Goal: Task Accomplishment & Management: Complete application form

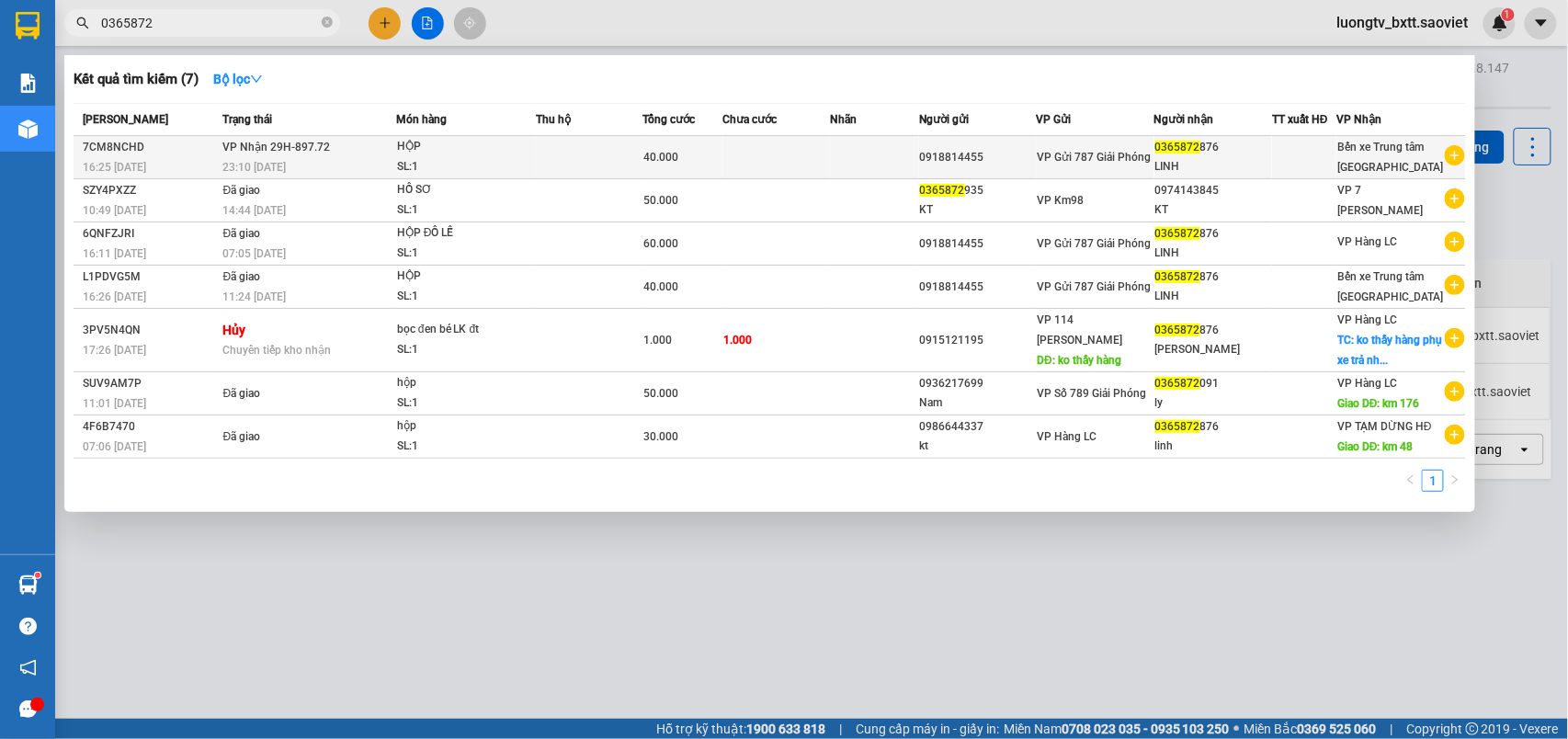
type input "0365872"
click at [529, 149] on div "HỘP" at bounding box center [466, 146] width 138 height 20
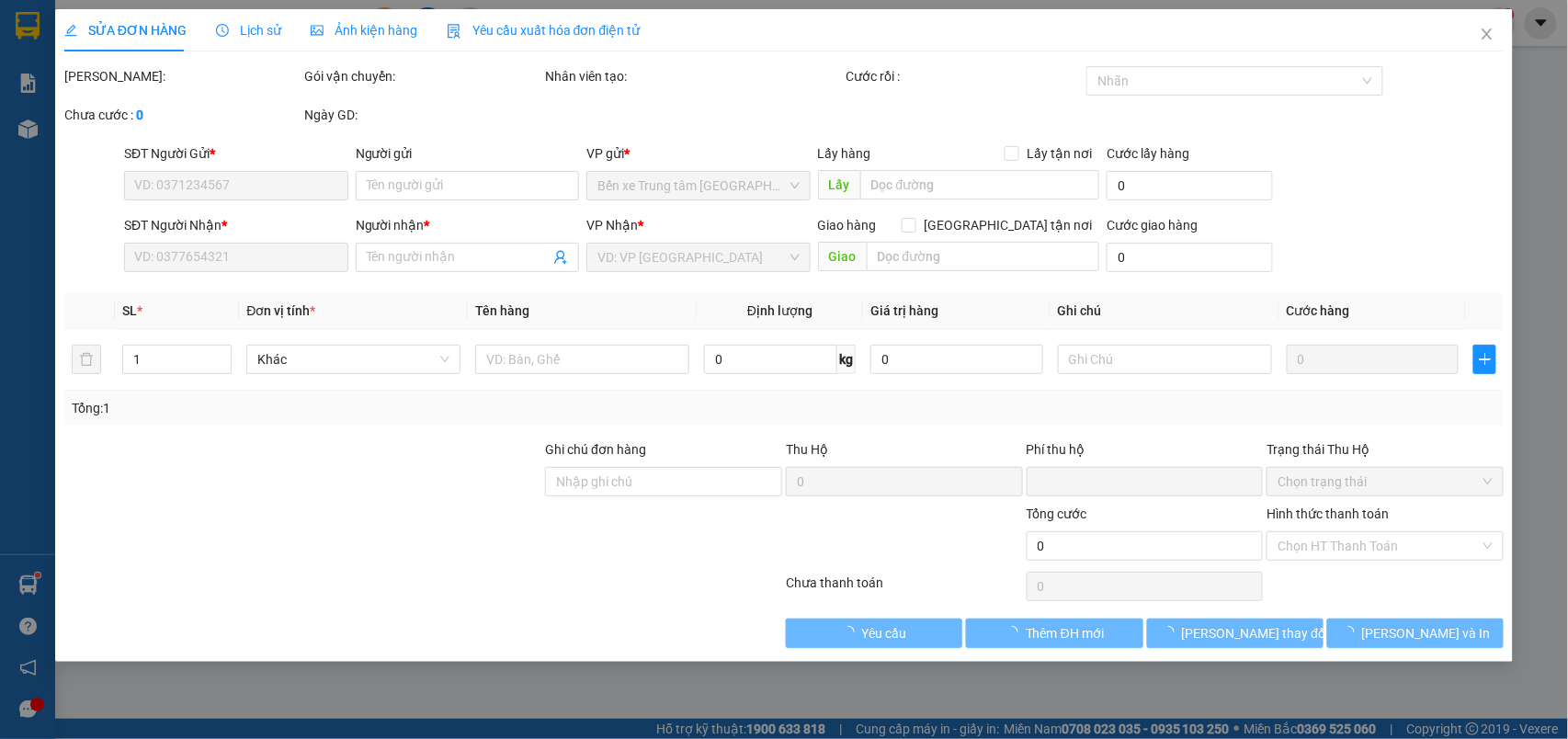
type input "0918814455"
type input "0365872876"
type input "LINH"
type input "0"
type input "40.000"
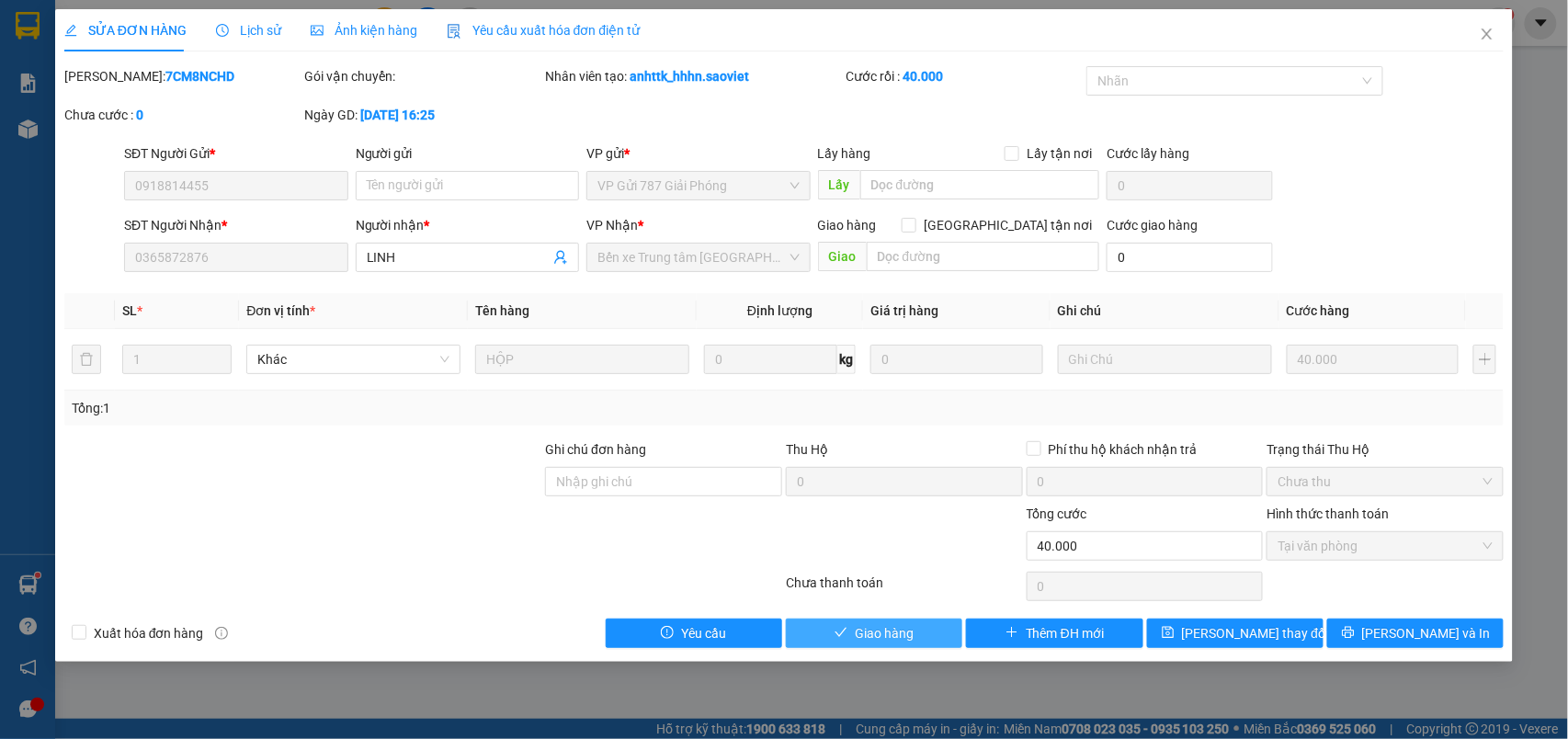
click at [810, 633] on button "Giao hàng" at bounding box center [873, 634] width 176 height 30
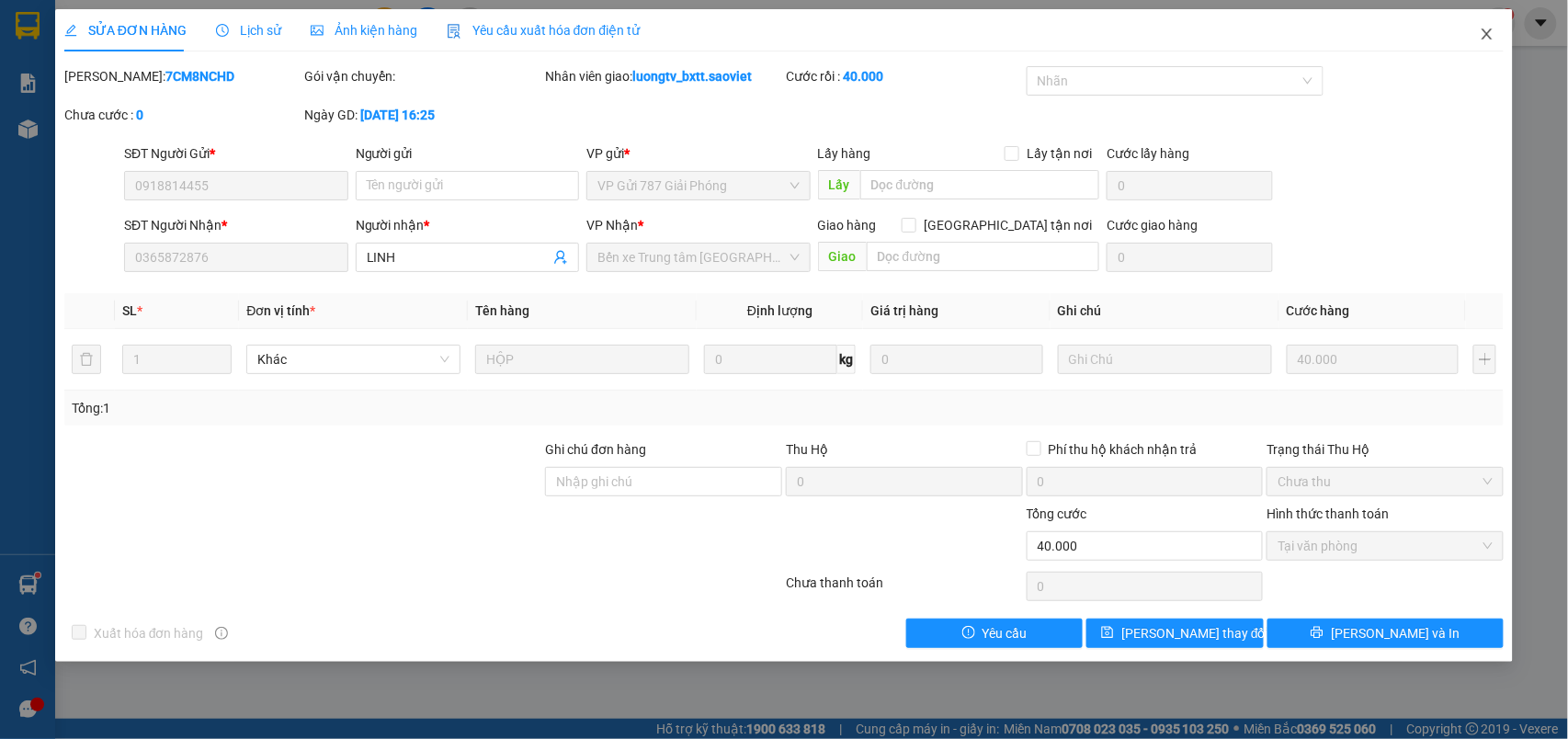
click at [1491, 34] on icon "close" at bounding box center [1487, 34] width 14 height 14
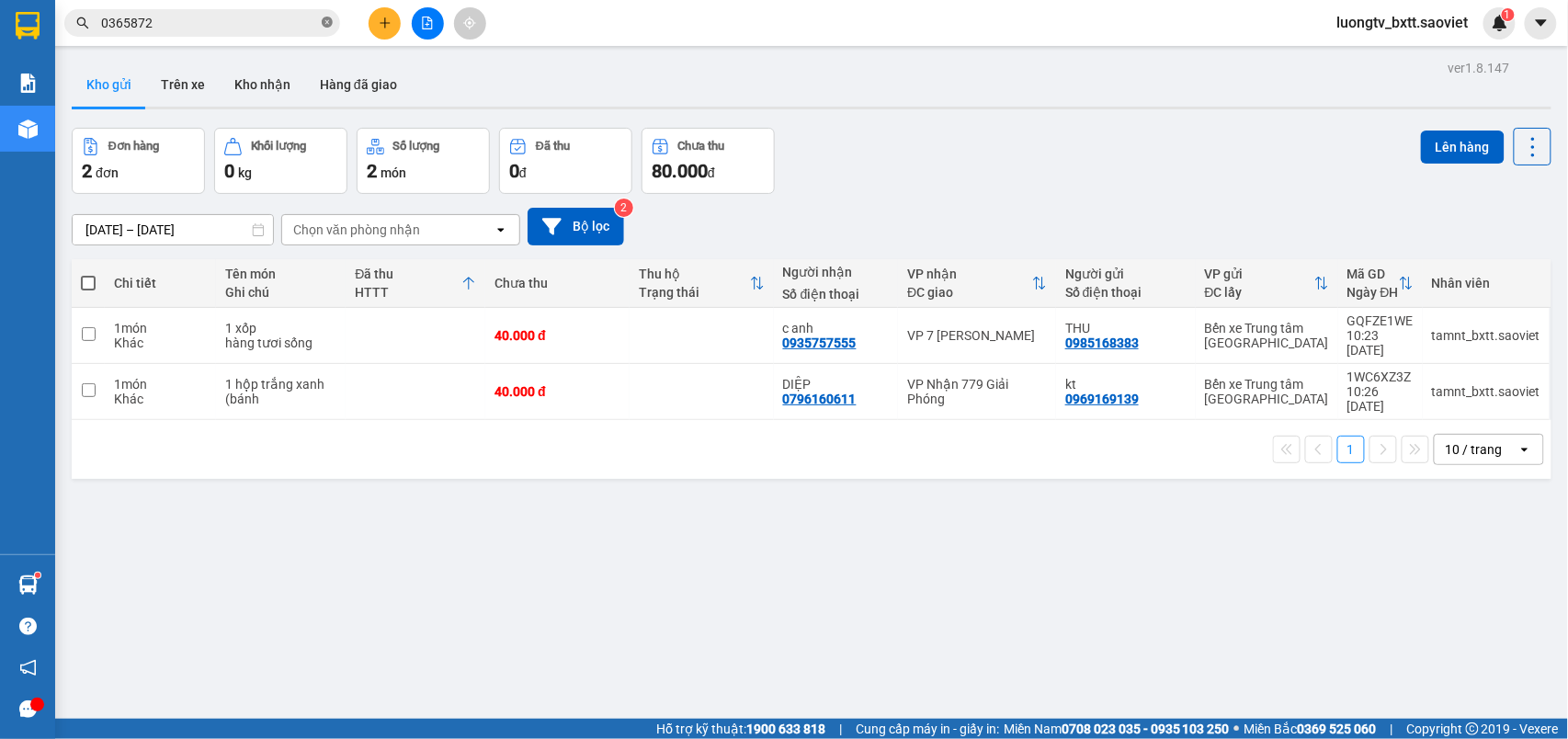
click at [329, 23] on icon "close-circle" at bounding box center [327, 22] width 11 height 11
click at [294, 24] on input "text" at bounding box center [210, 22] width 217 height 20
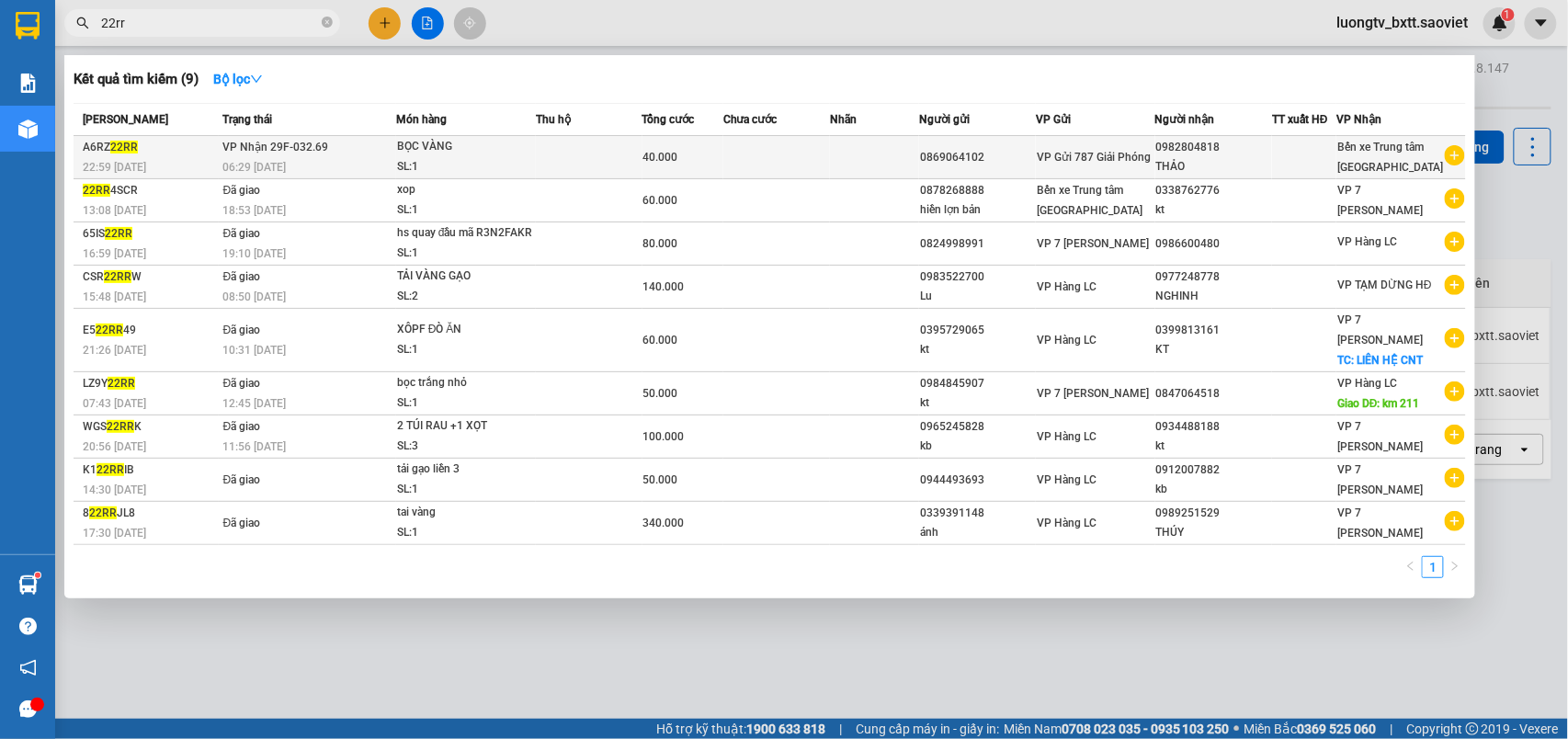
type input "22rr"
click at [516, 154] on div "BỌC VÀNG" at bounding box center [466, 146] width 138 height 20
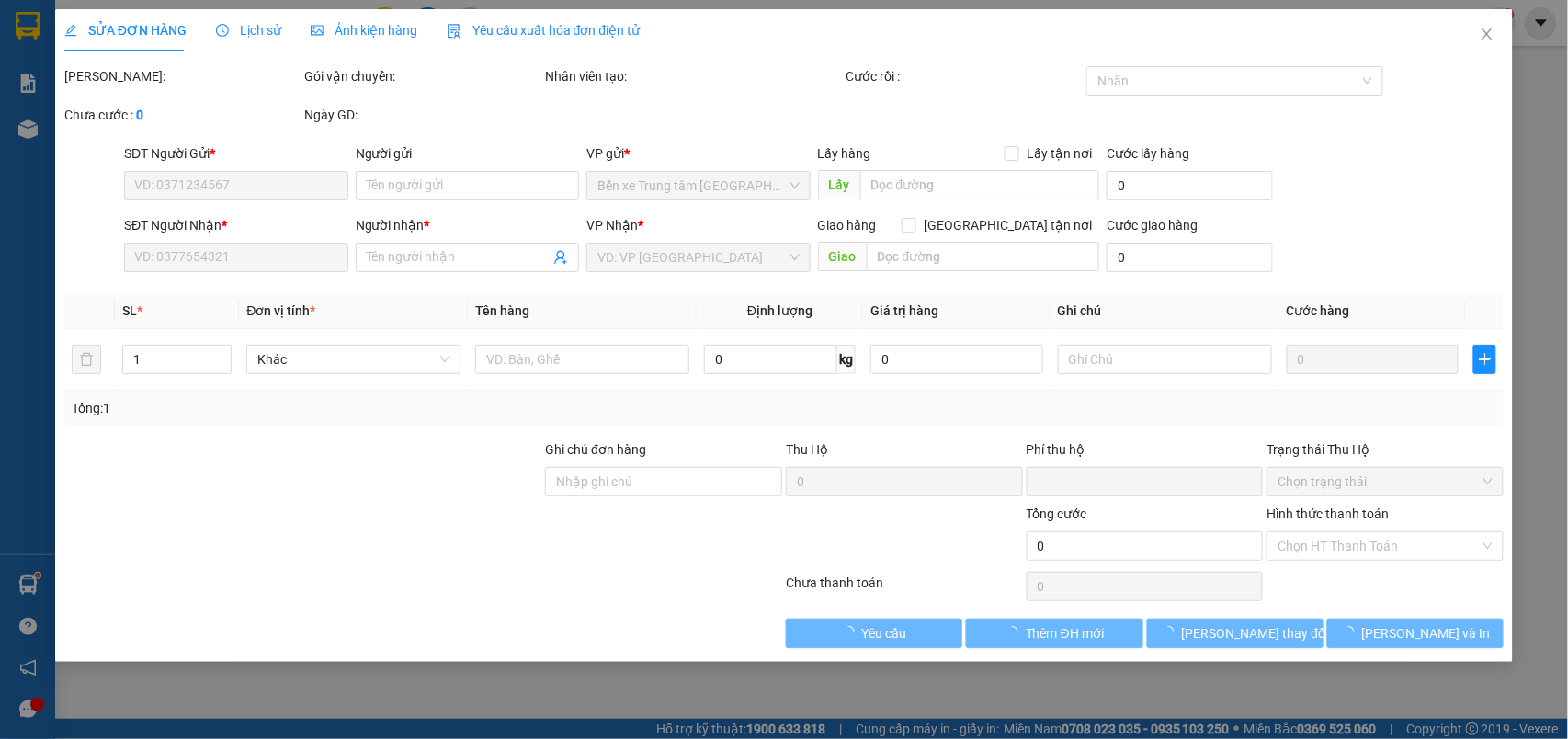
type input "0869064102"
type input "0982804818"
type input "THẢO"
type input "0"
type input "40.000"
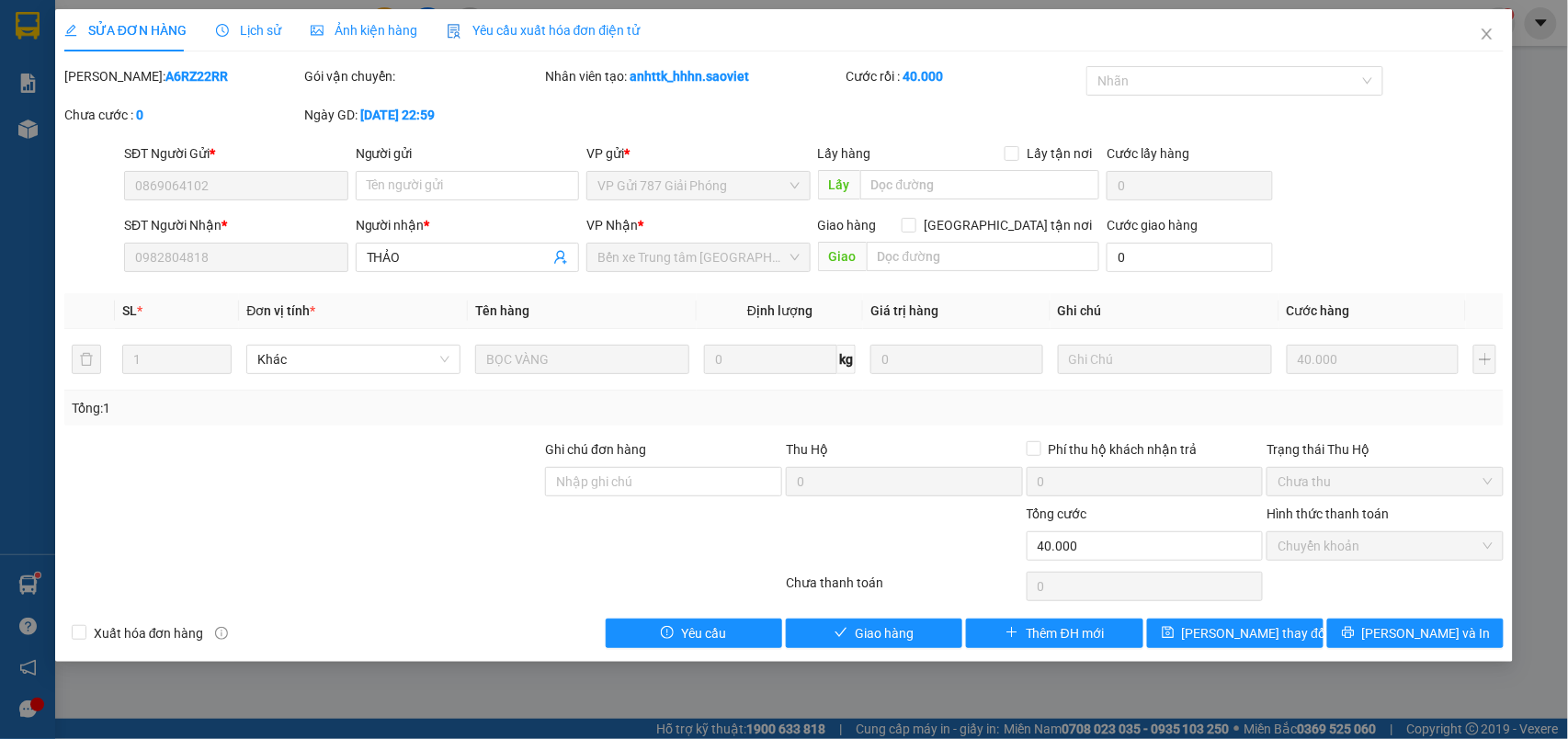
click at [873, 618] on div "Total Paid Fee 40.000 Total UnPaid Fee 0 Cash Collection Total Fee Mã ĐH: A6RZ2…" at bounding box center [784, 357] width 1440 height 582
click at [872, 627] on span "Giao hàng" at bounding box center [883, 633] width 58 height 20
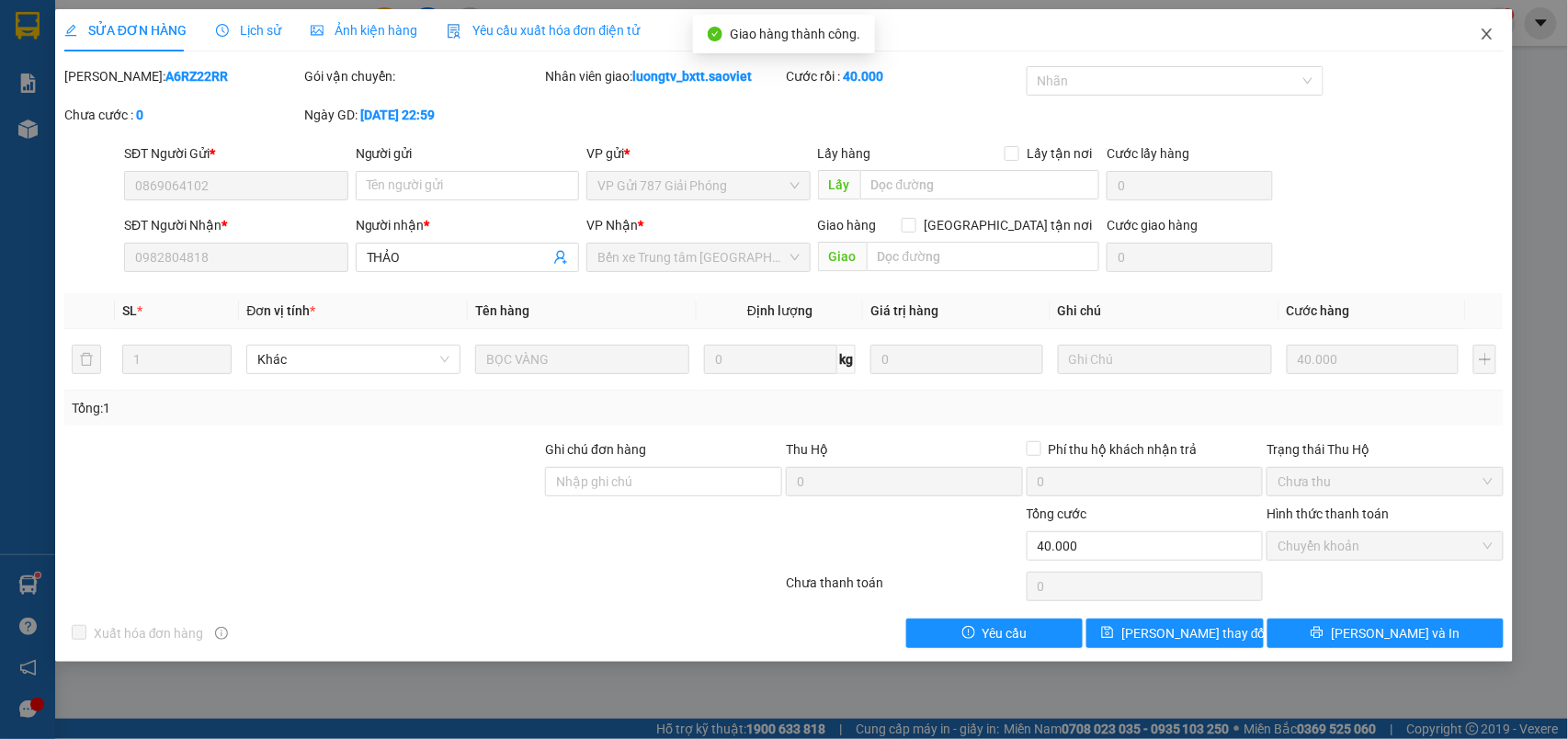
click at [1491, 36] on icon "close" at bounding box center [1487, 34] width 14 height 14
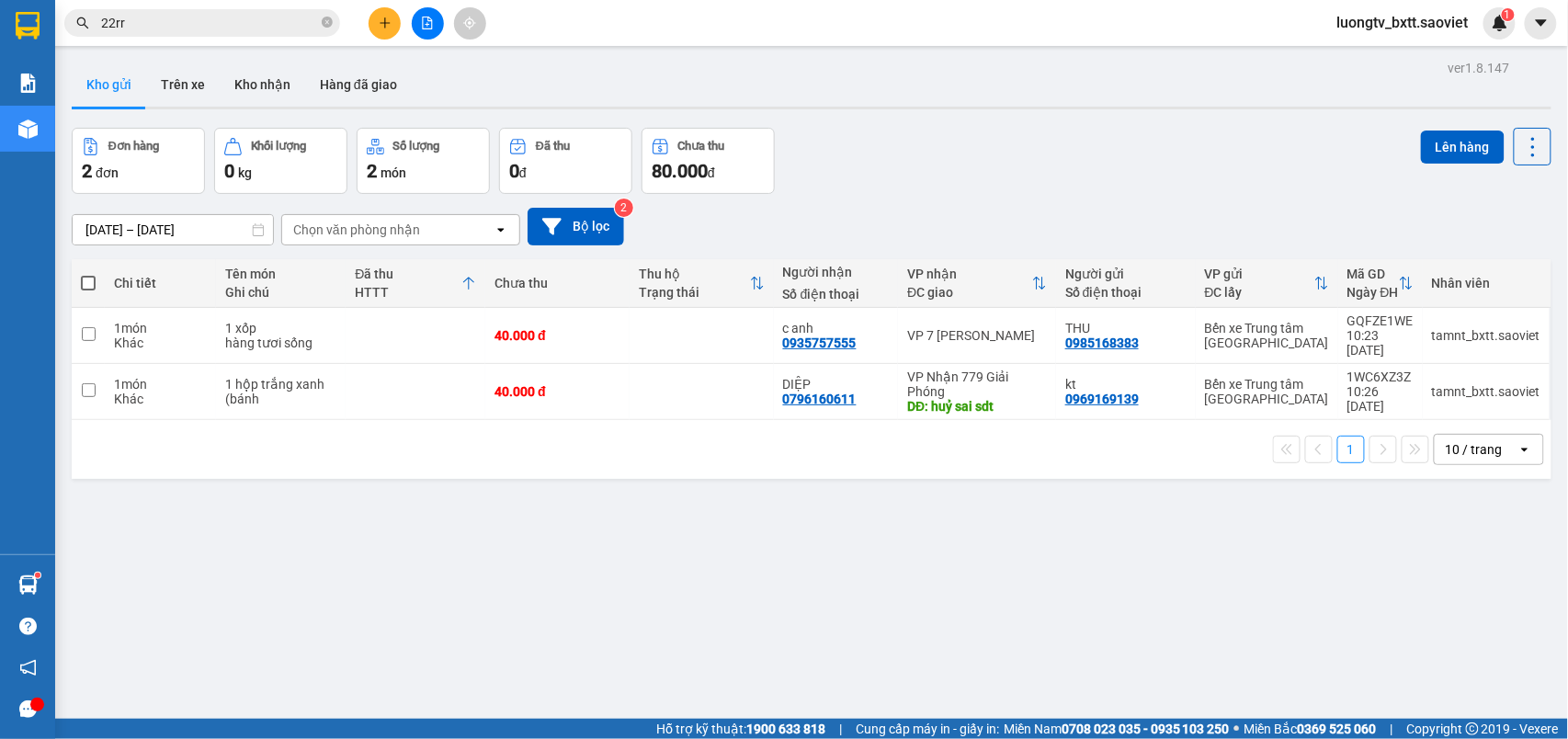
click at [938, 173] on div "Đơn hàng 2 đơn Khối lượng 0 kg Số lượng 2 món Đã thu 0 đ Chưa thu 80.000 đ Lên …" at bounding box center [811, 161] width 1480 height 66
click at [385, 16] on icon "plus" at bounding box center [385, 22] width 12 height 12
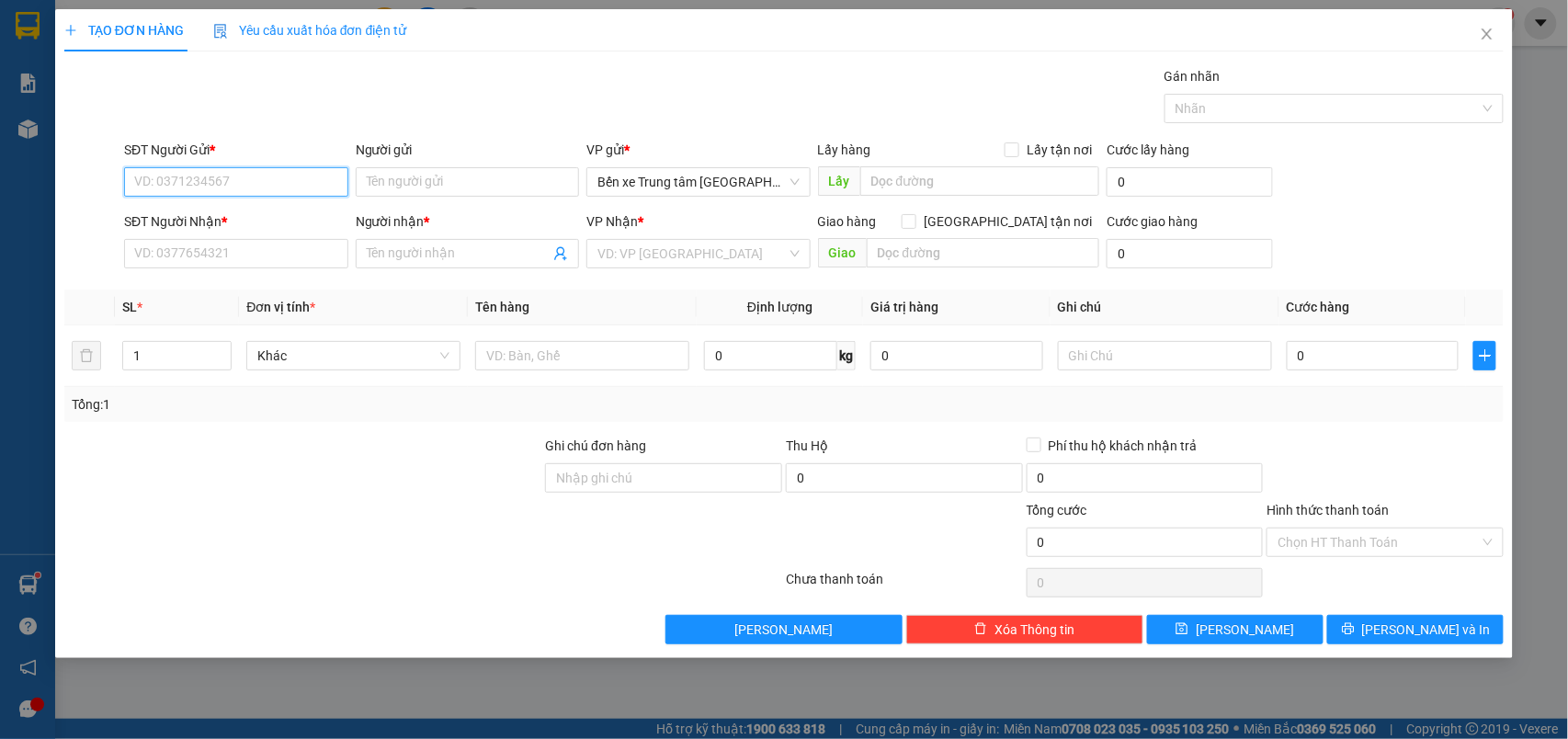
click at [274, 185] on input "SĐT Người Gửi *" at bounding box center [236, 182] width 224 height 30
type input "0968721721"
drag, startPoint x: 439, startPoint y: 182, endPoint x: 453, endPoint y: 177, distance: 14.9
click at [449, 180] on input "Người gửi" at bounding box center [468, 182] width 224 height 30
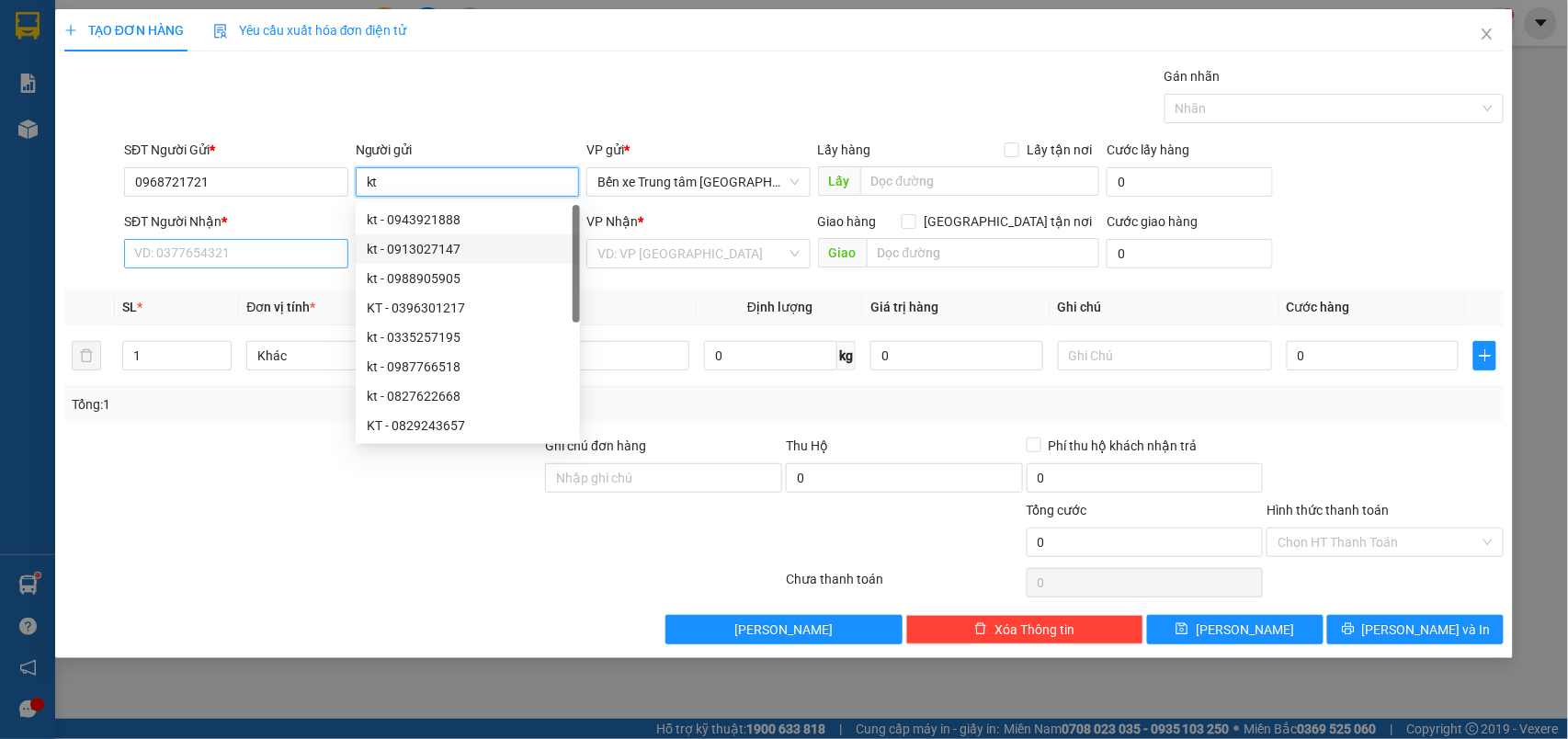
type input "kt"
click at [246, 255] on input "SĐT Người Nhận *" at bounding box center [236, 254] width 224 height 30
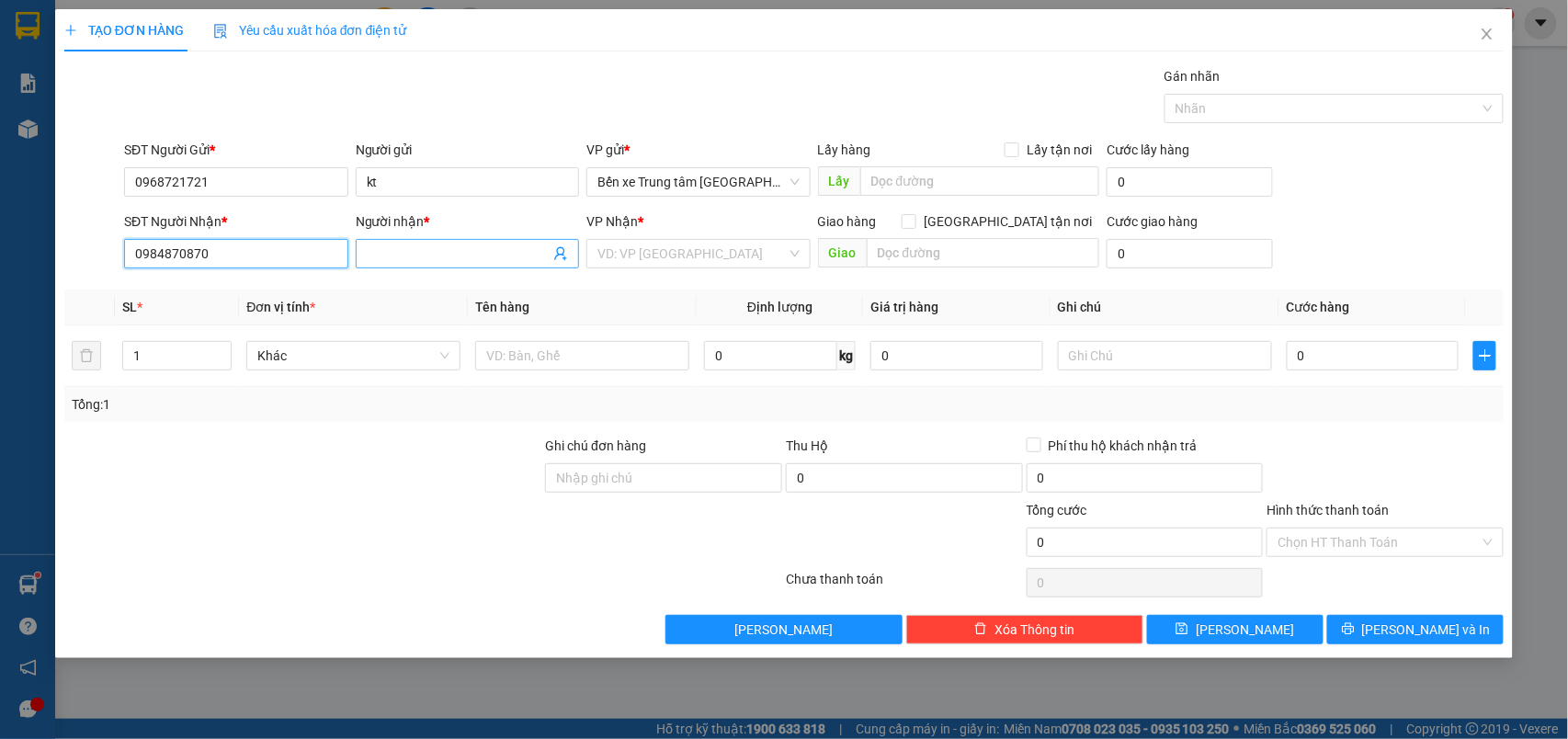
type input "0984870870"
click at [429, 256] on input "Người nhận *" at bounding box center [458, 254] width 184 height 20
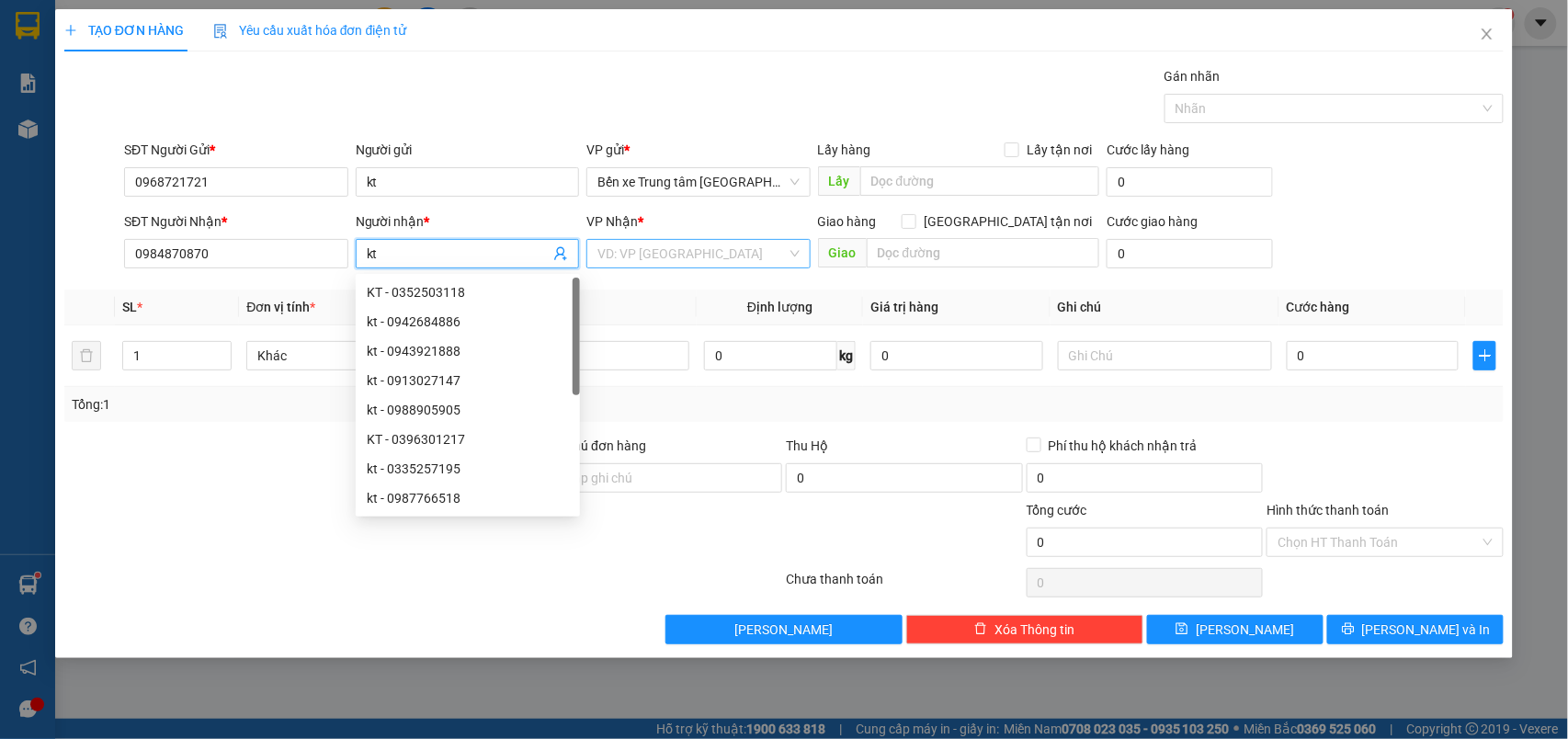
type input "kt"
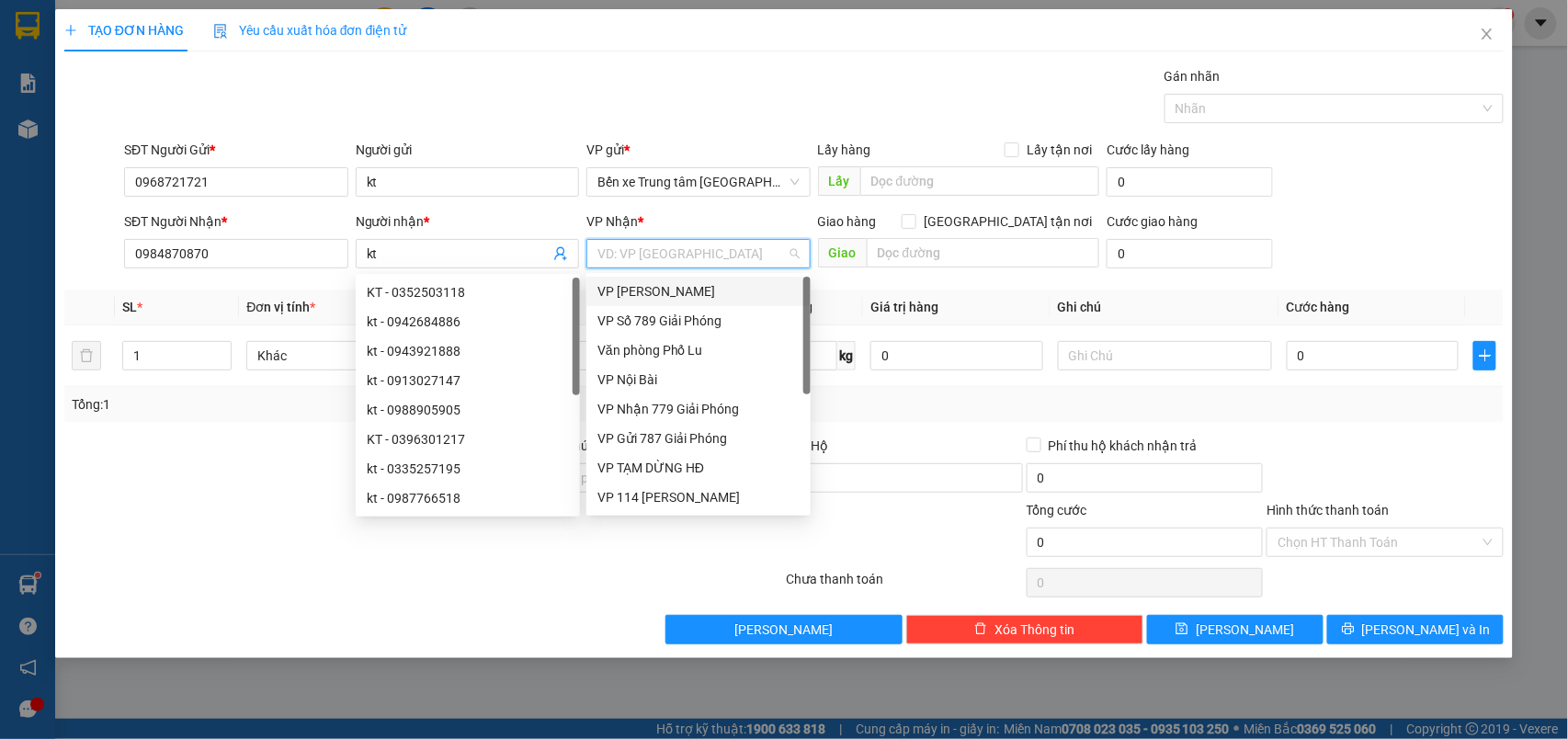
click at [647, 258] on input "search" at bounding box center [692, 254] width 189 height 28
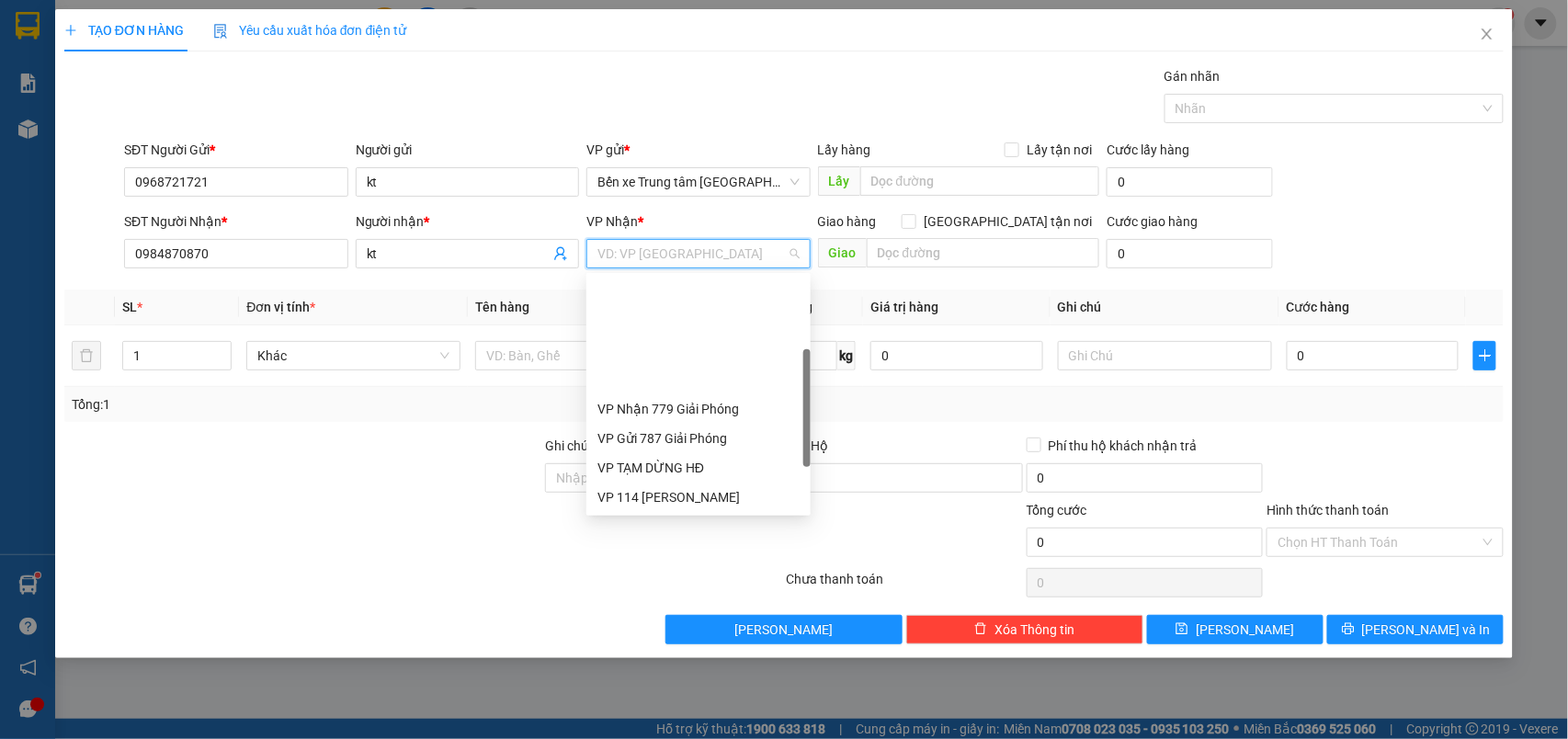
scroll to position [123, 0]
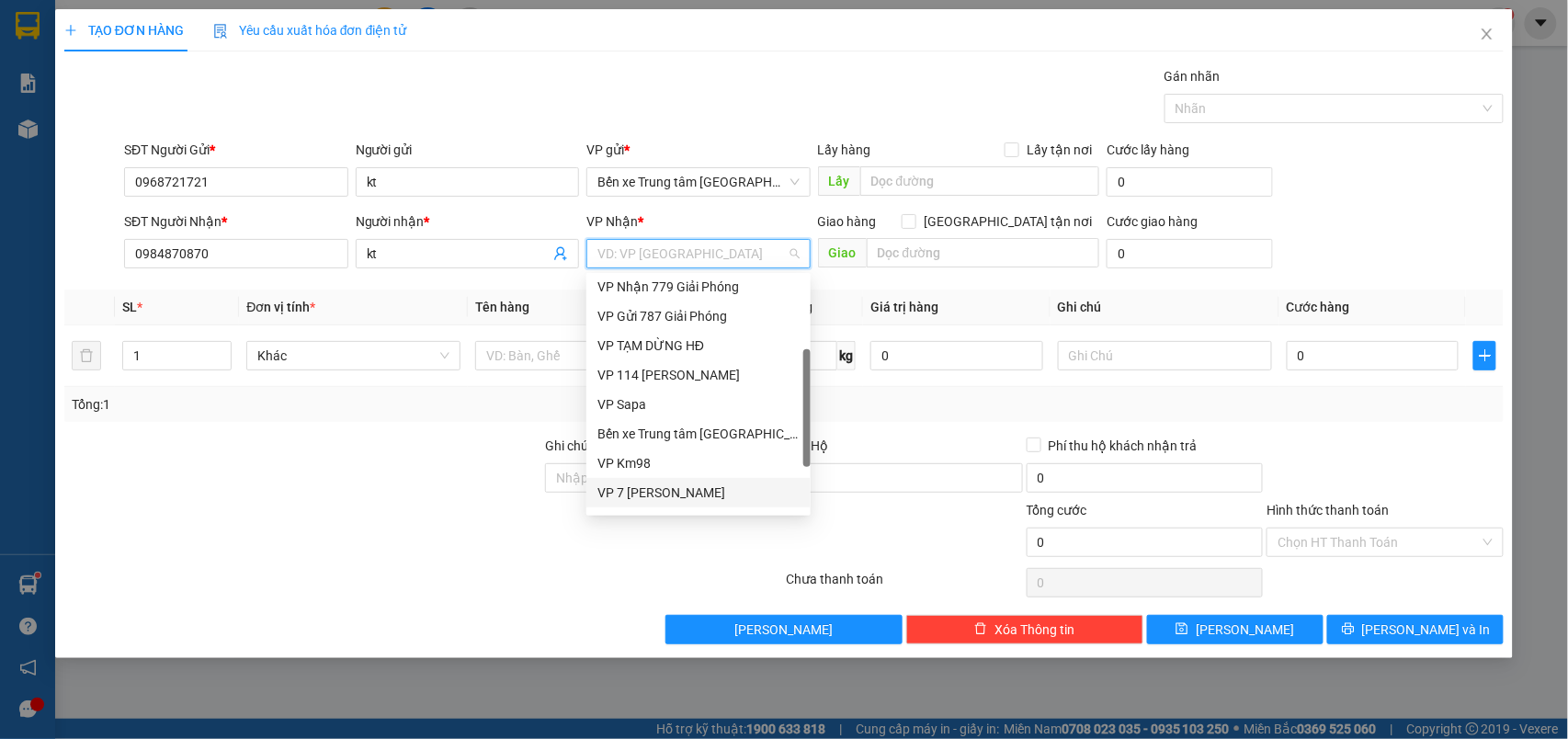
click at [676, 482] on div "VP 7 [PERSON_NAME]" at bounding box center [697, 492] width 202 height 20
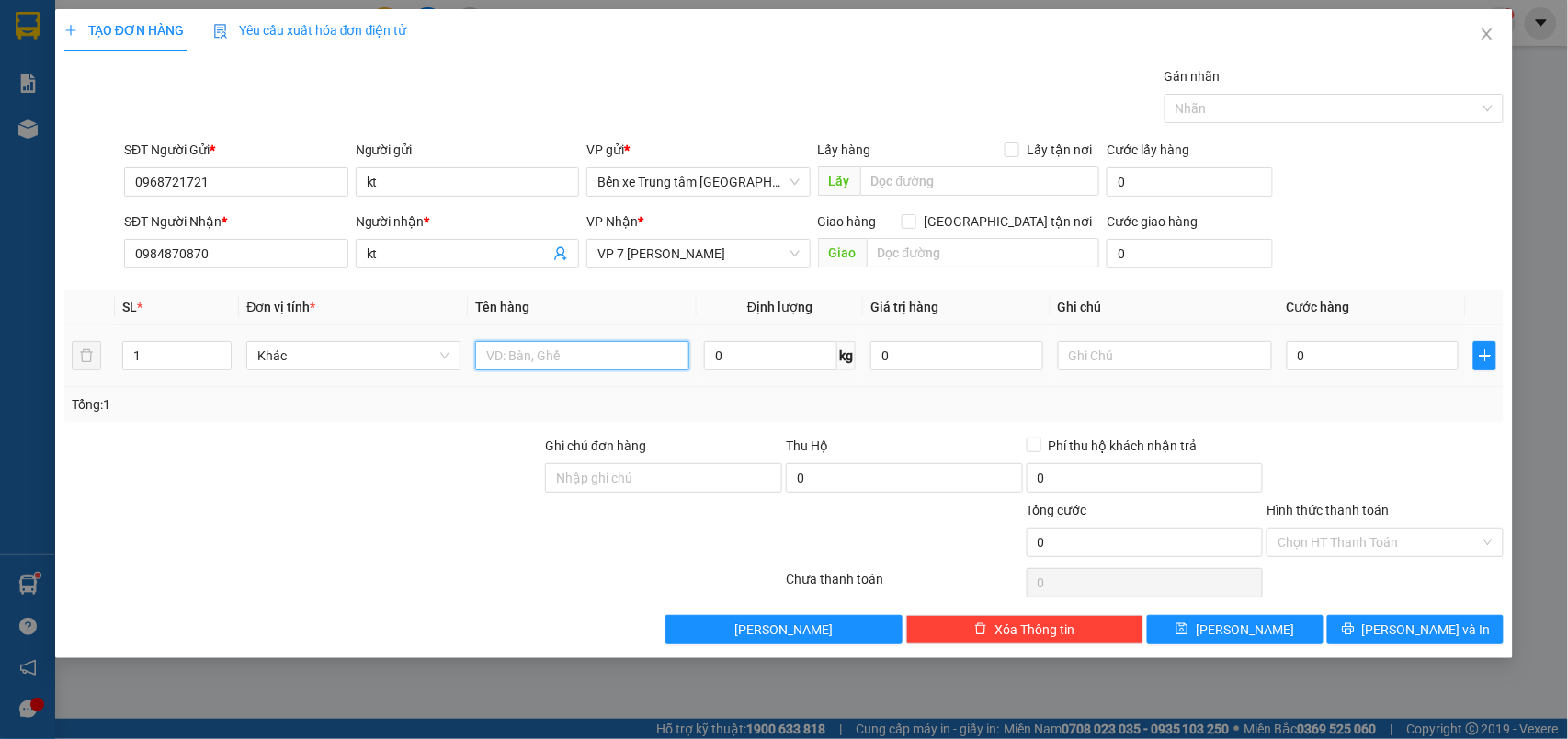
click at [585, 347] on input "text" at bounding box center [583, 355] width 214 height 30
type input "xốp"
click at [1131, 361] on input "text" at bounding box center [1165, 355] width 214 height 30
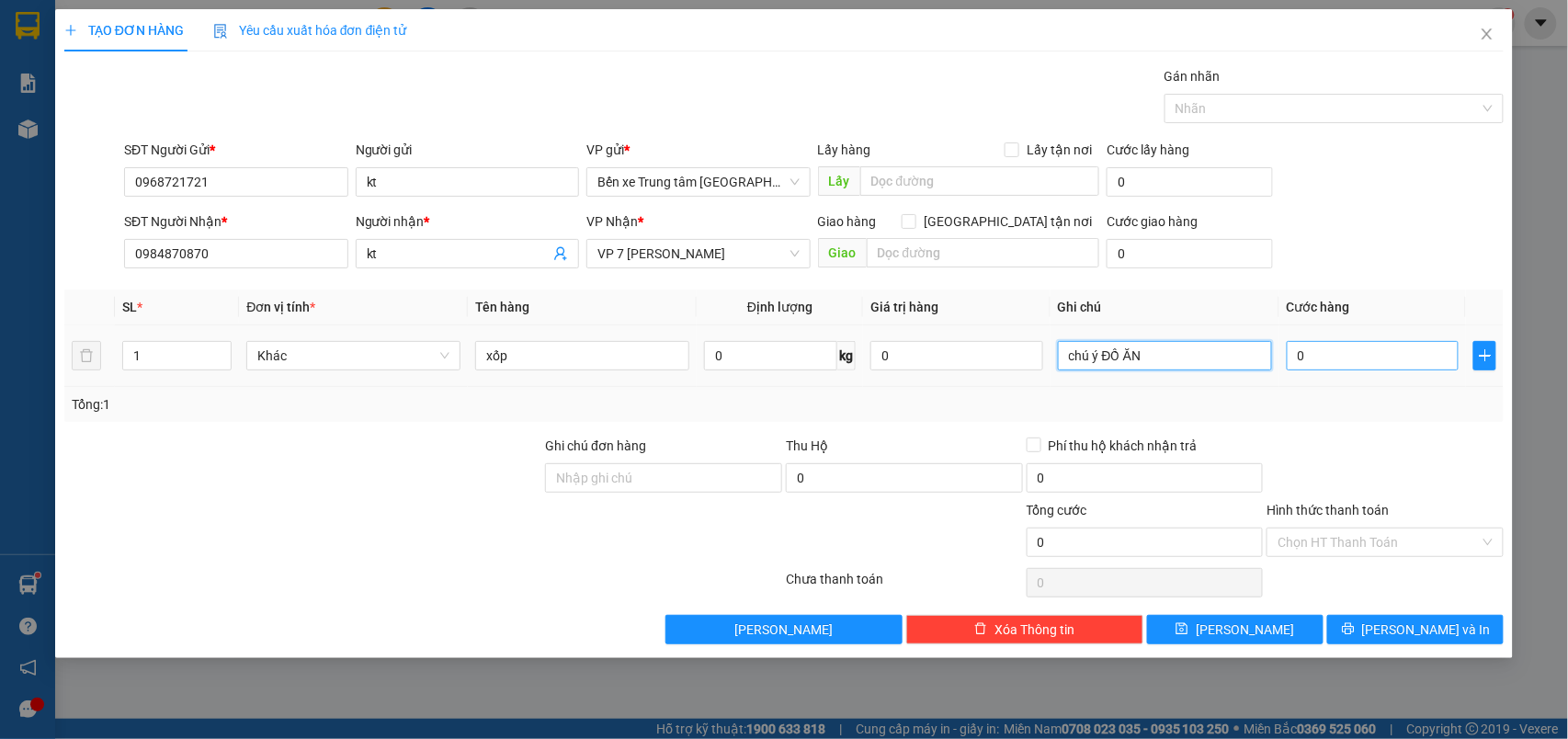
type input "chú ý ĐỒ ĂN"
click at [1386, 368] on input "0" at bounding box center [1373, 355] width 173 height 30
type input "6"
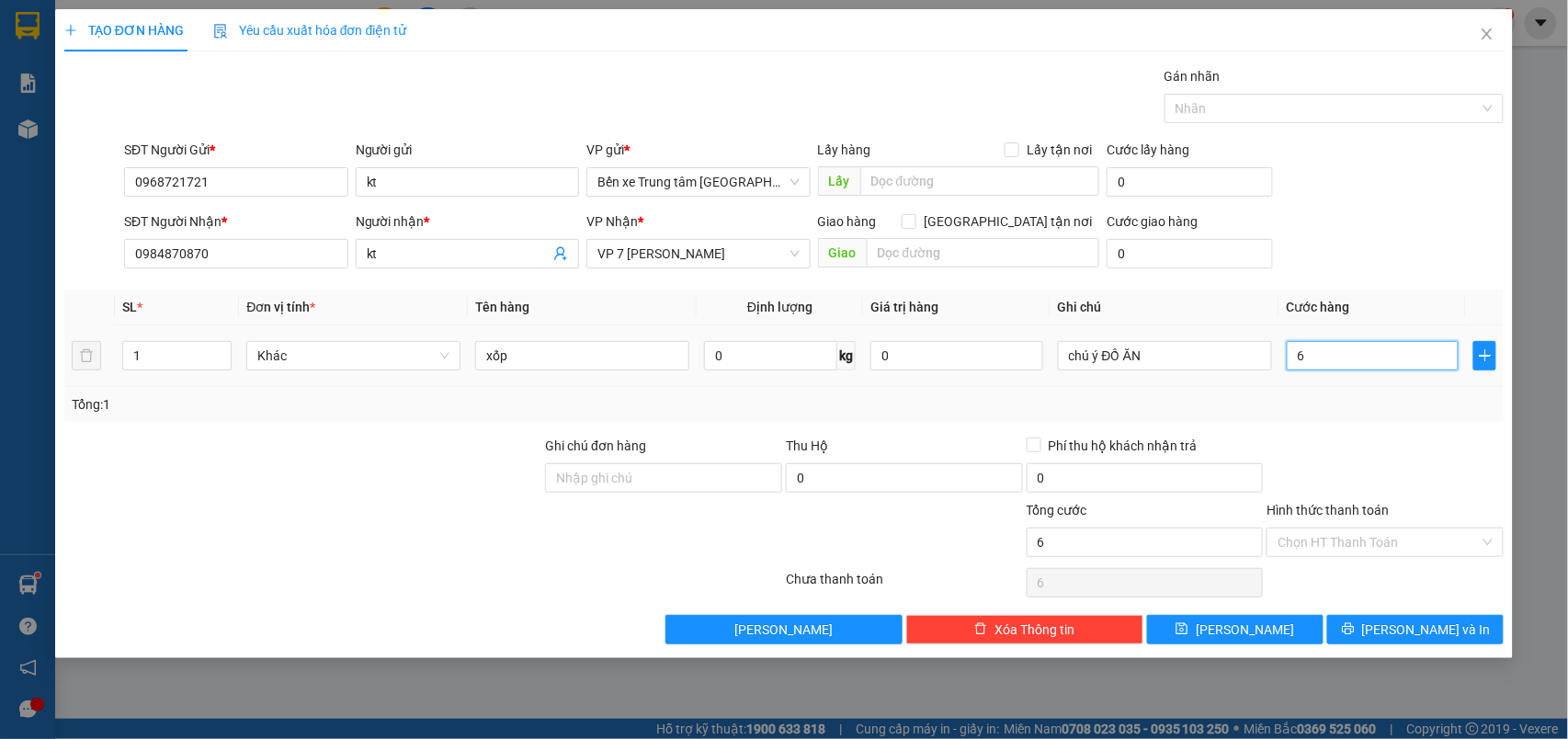
type input "60"
type input "60.000"
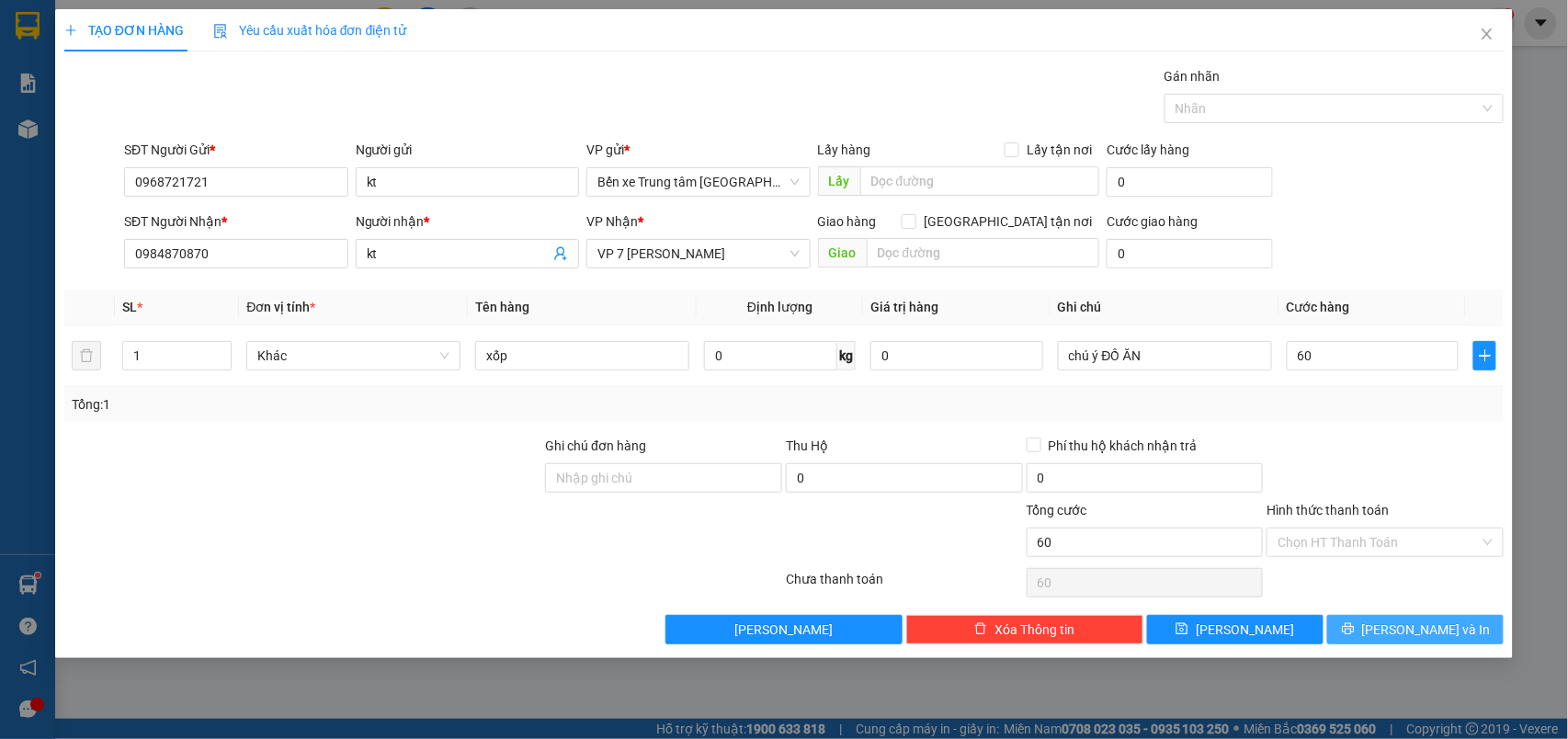
type input "60.000"
click at [1397, 619] on button "[PERSON_NAME] và In" at bounding box center [1415, 630] width 176 height 30
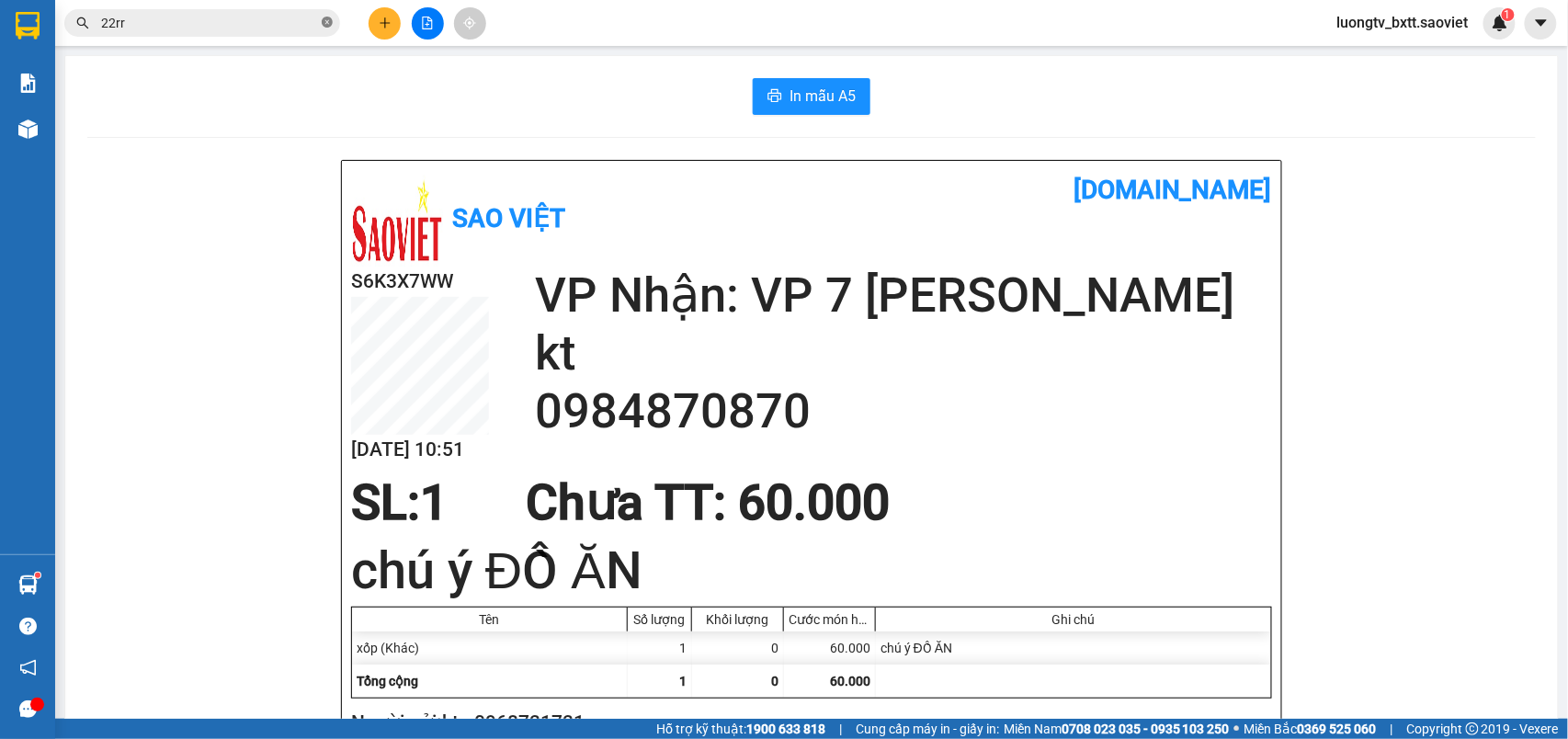
click at [328, 22] on icon "close-circle" at bounding box center [327, 22] width 11 height 11
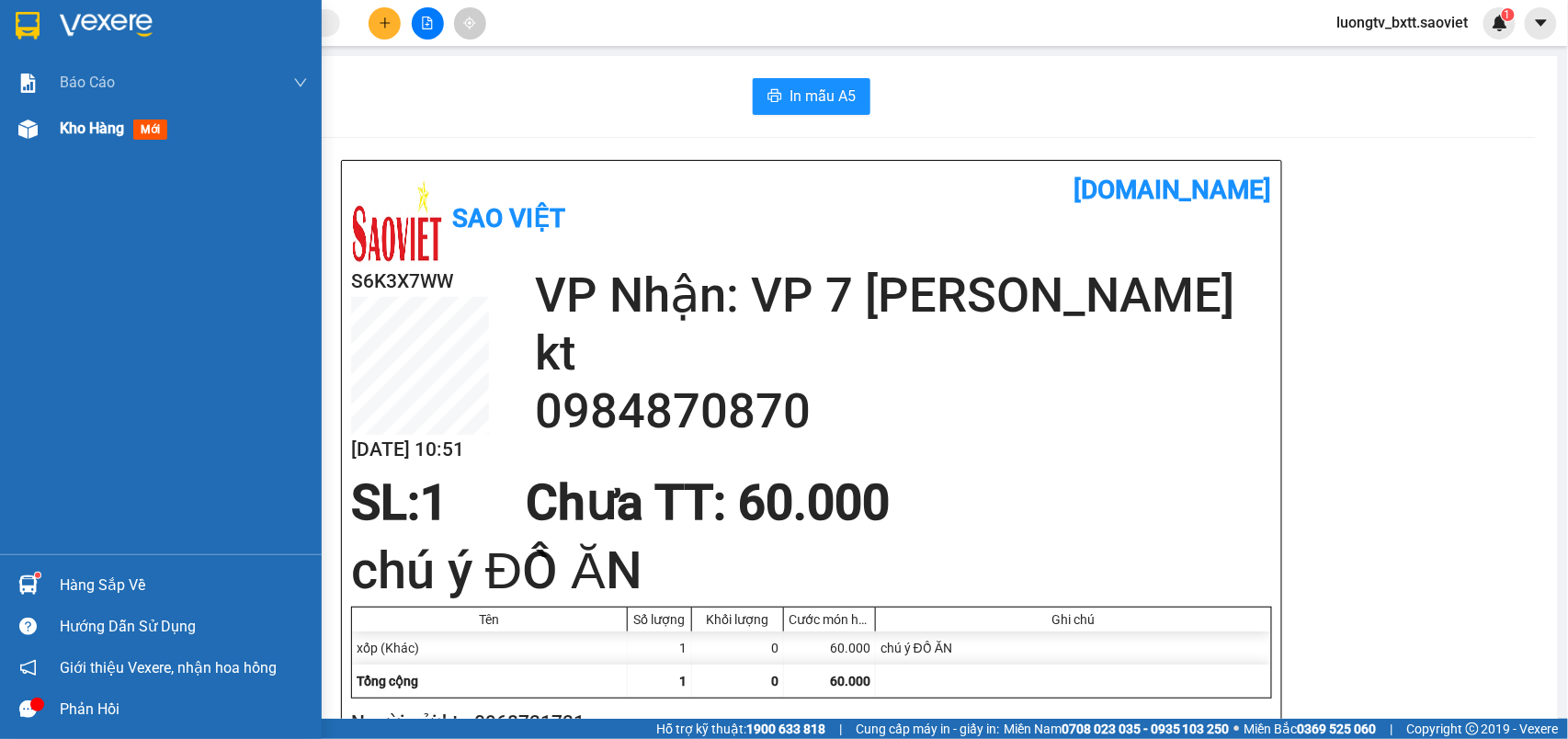
click at [93, 132] on span "Kho hàng" at bounding box center [91, 128] width 64 height 17
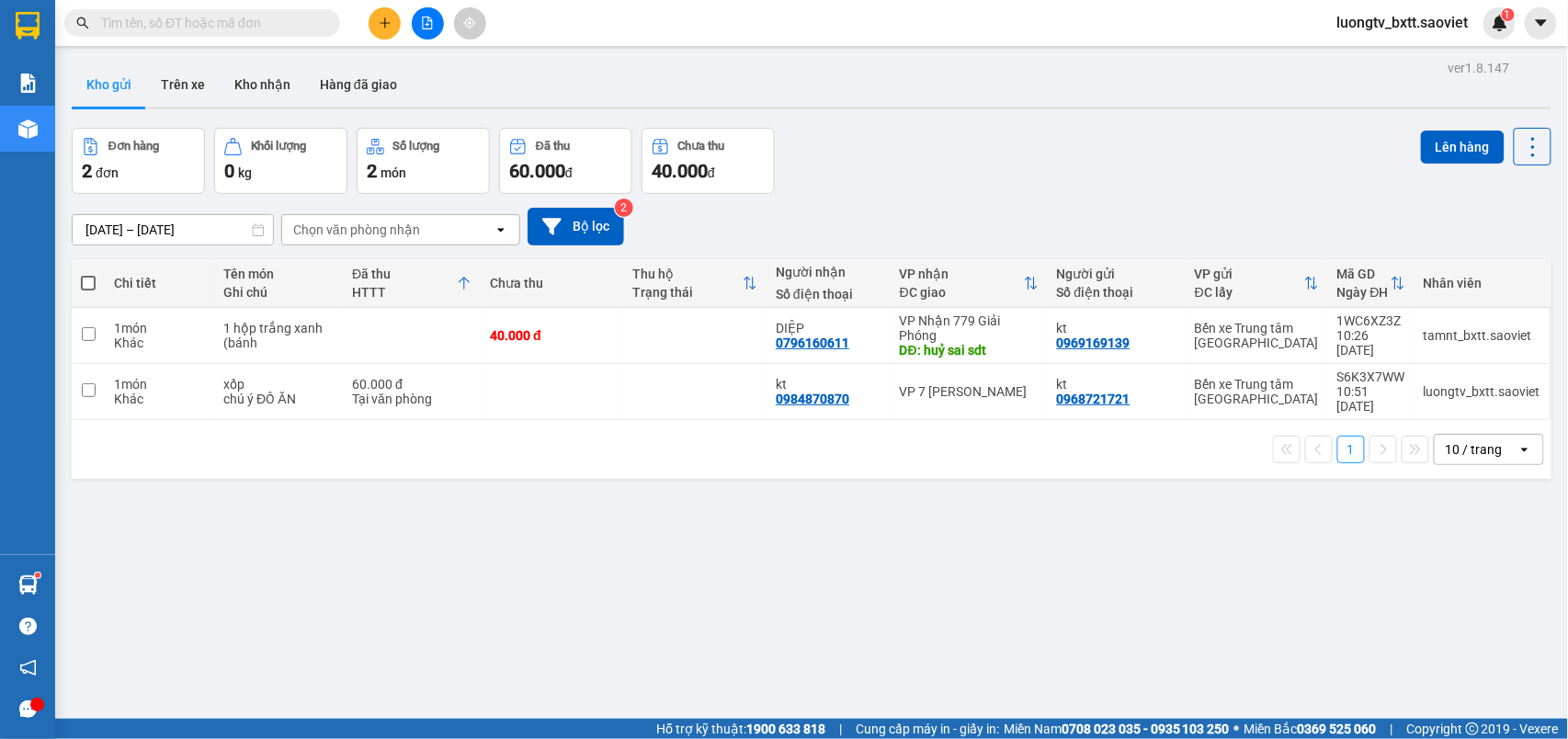
click at [982, 123] on div "ver 1.8.147 Kho gửi Trên xe Kho nhận Hàng đã giao Đơn hàng 2 đơn Khối lượng 0 k…" at bounding box center [811, 425] width 1494 height 739
click at [582, 383] on td at bounding box center [551, 392] width 143 height 56
checkbox input "true"
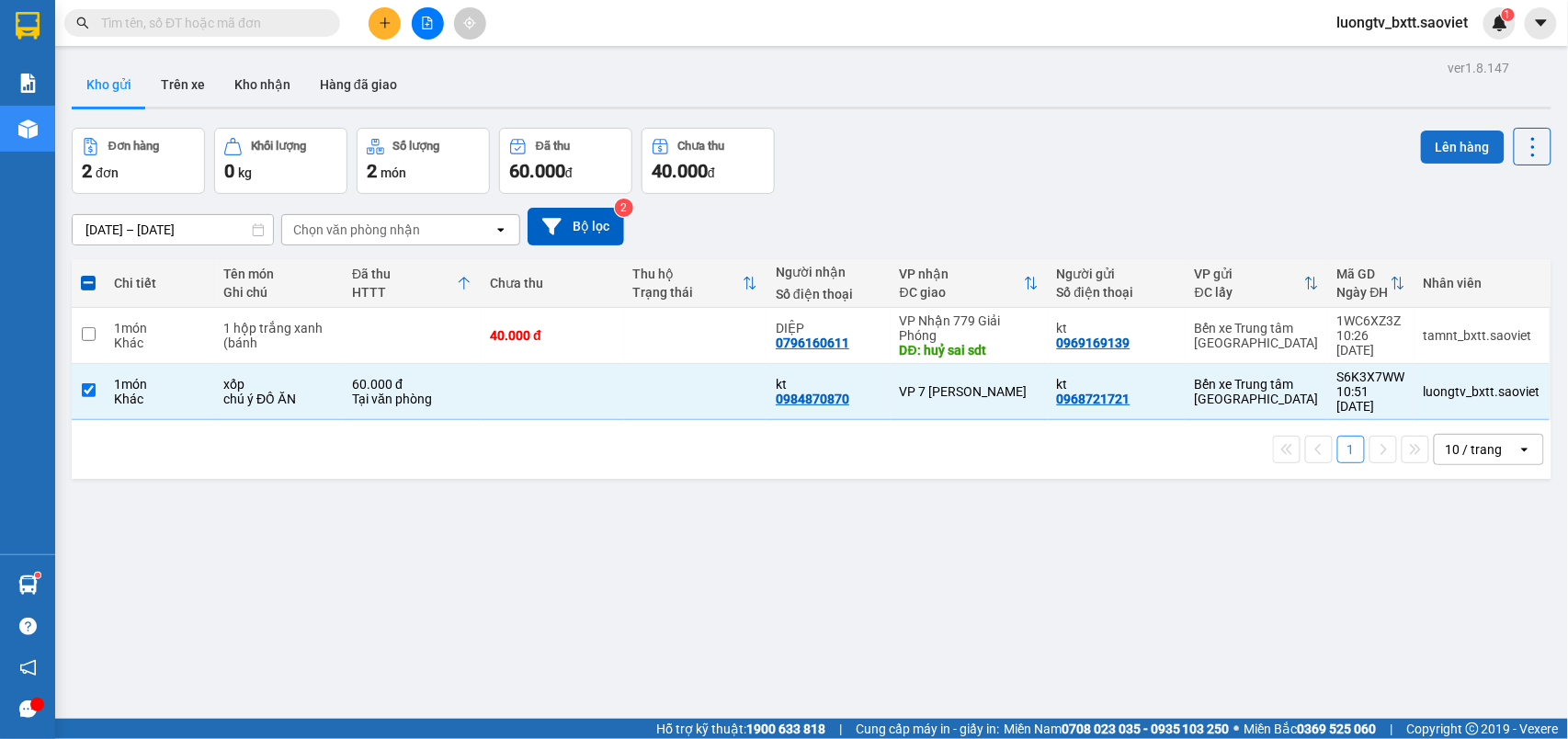
click at [1447, 145] on button "Lên hàng" at bounding box center [1462, 146] width 83 height 34
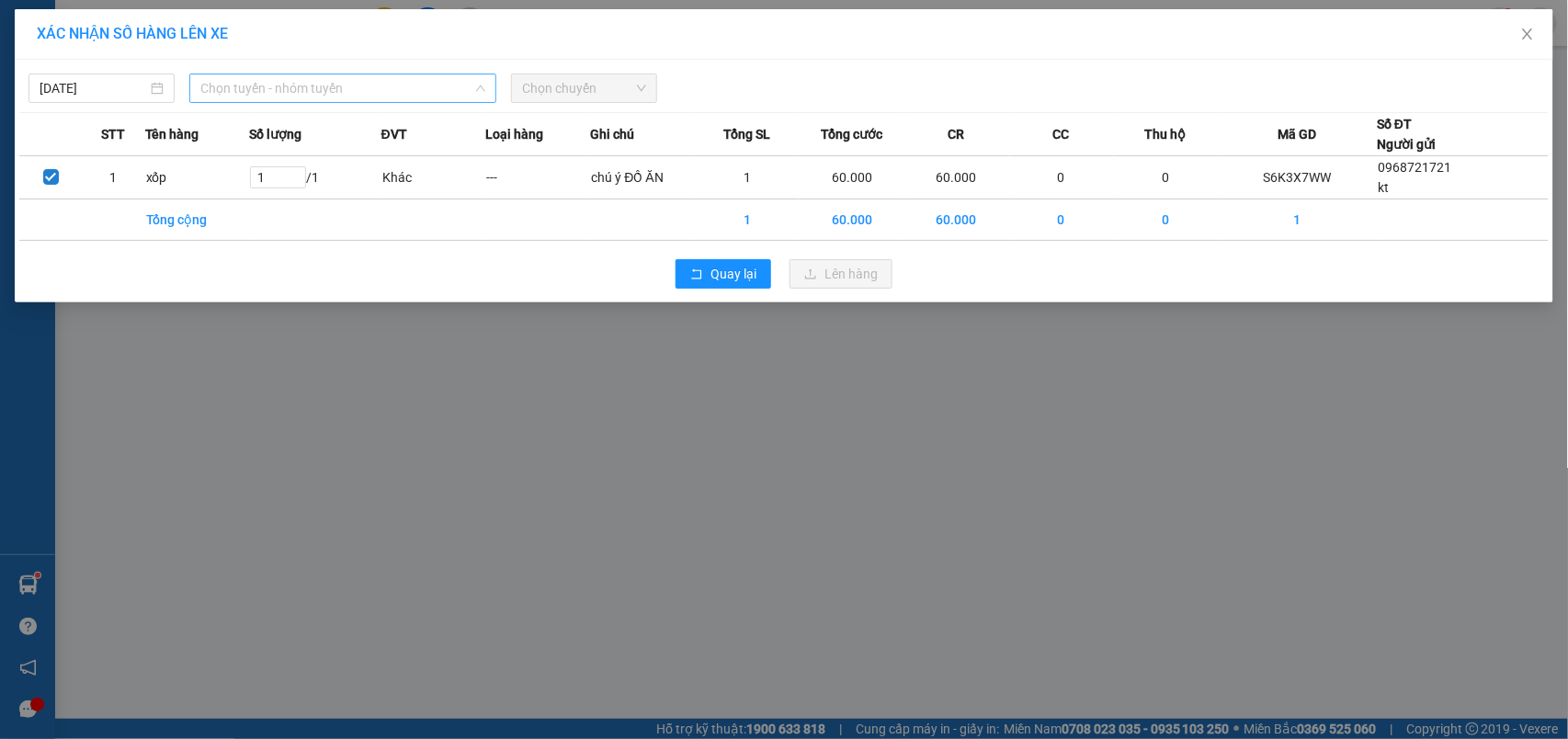
click at [428, 92] on span "Chọn tuyến - nhóm tuyến" at bounding box center [342, 88] width 285 height 28
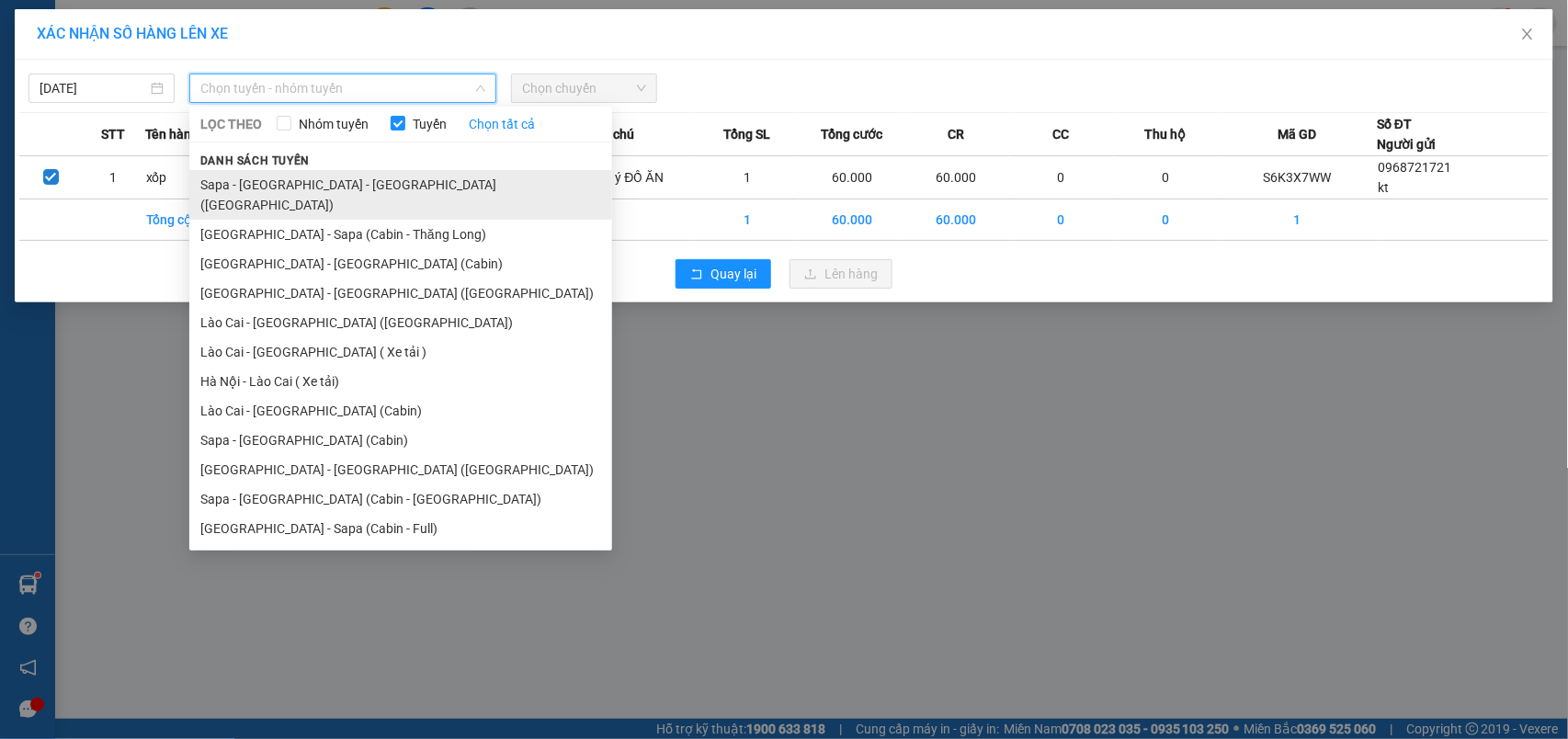
click at [320, 182] on li "Sapa - [GEOGRAPHIC_DATA] - [GEOGRAPHIC_DATA] ([GEOGRAPHIC_DATA])" at bounding box center [401, 195] width 423 height 50
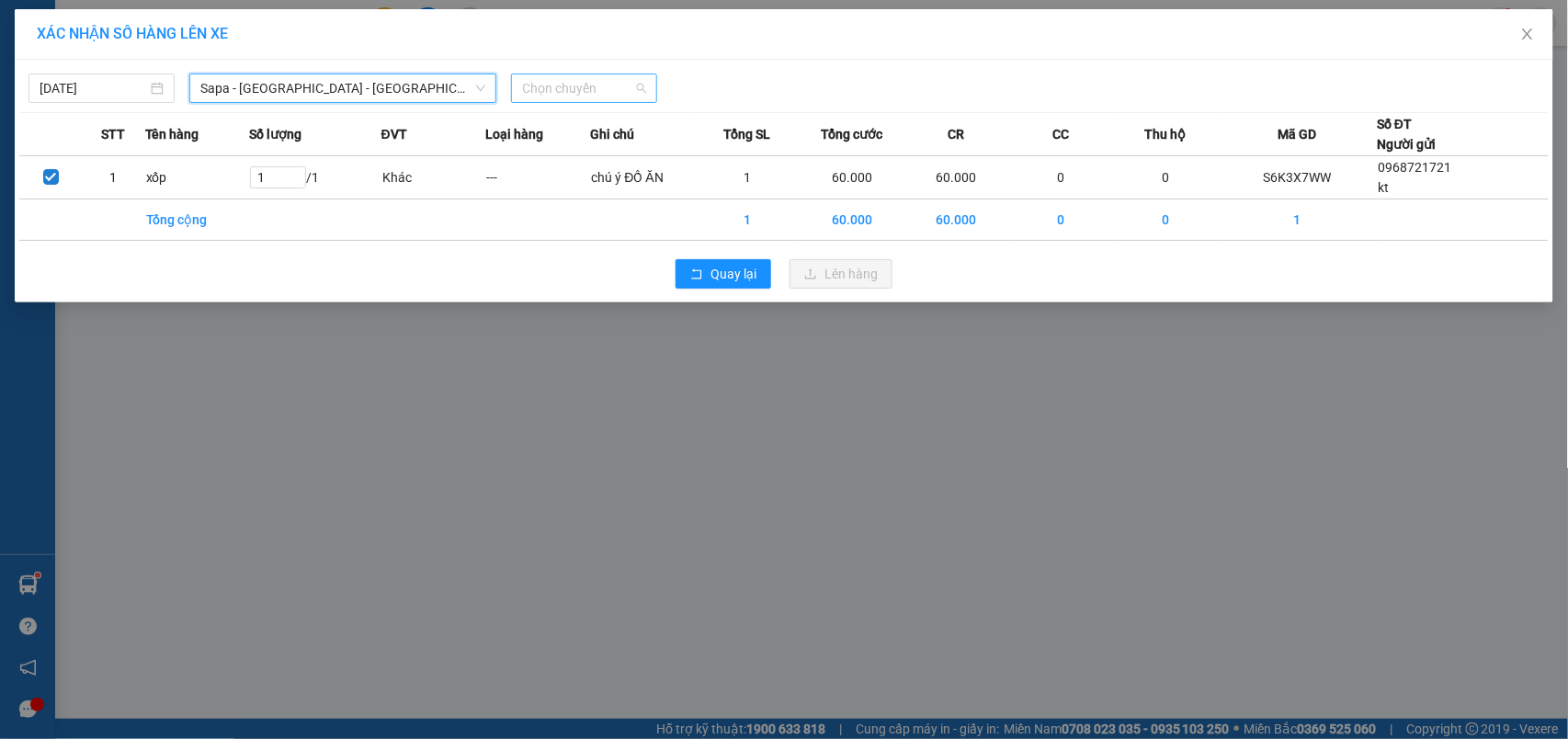
click at [566, 88] on span "Chọn chuyến" at bounding box center [585, 88] width 124 height 28
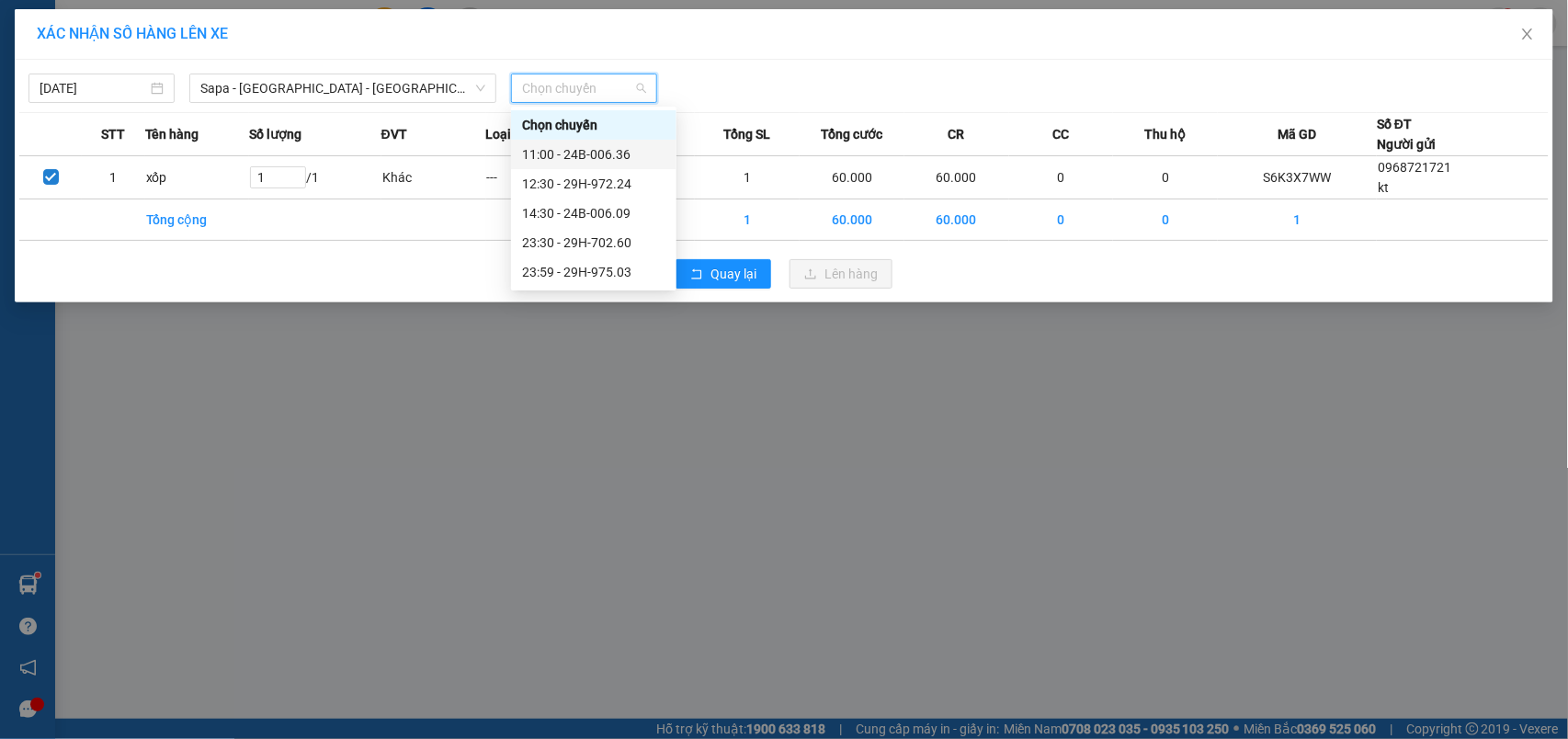
click at [596, 148] on div "11:00 - 24B-006.36" at bounding box center [594, 154] width 144 height 20
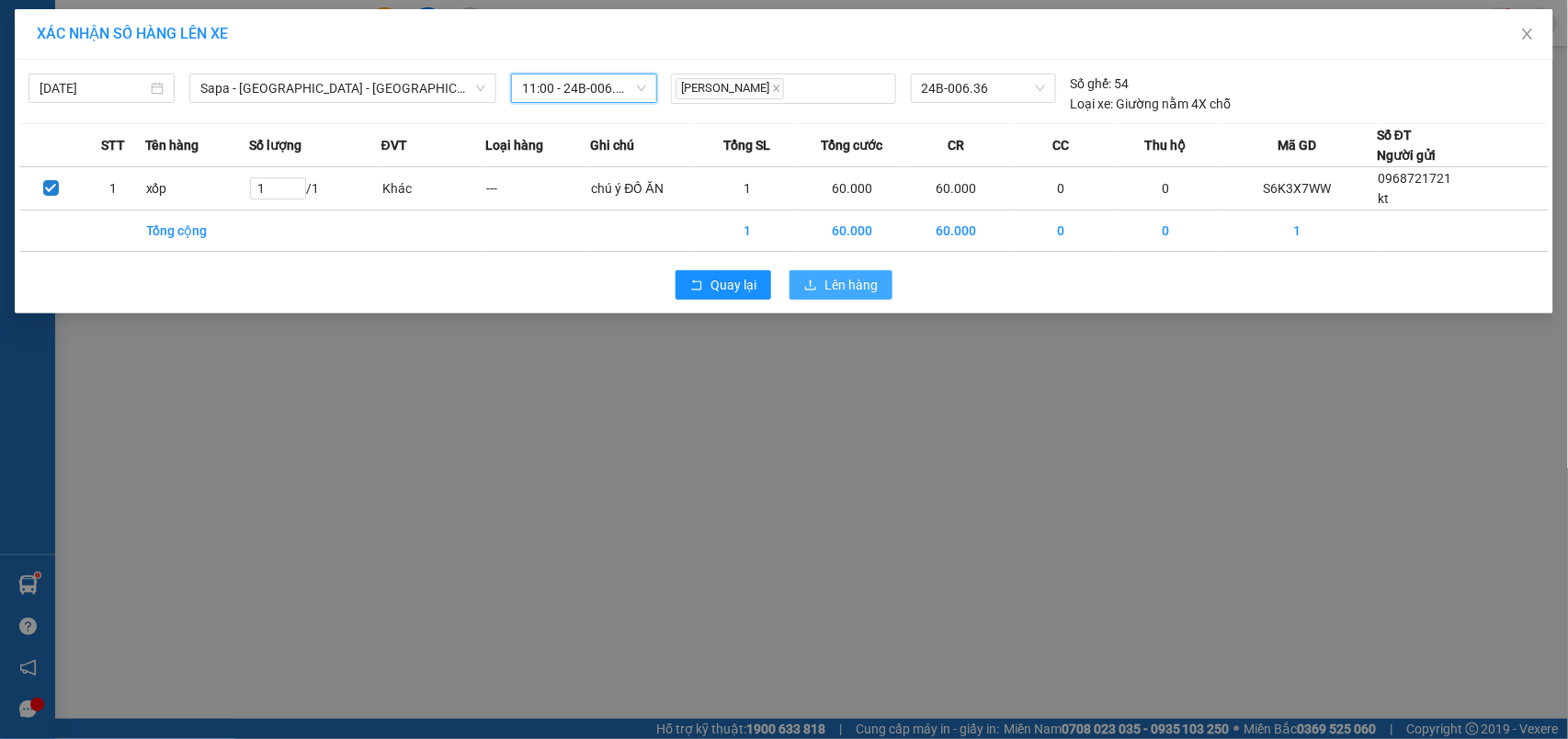
click at [843, 277] on span "Lên hàng" at bounding box center [851, 284] width 54 height 20
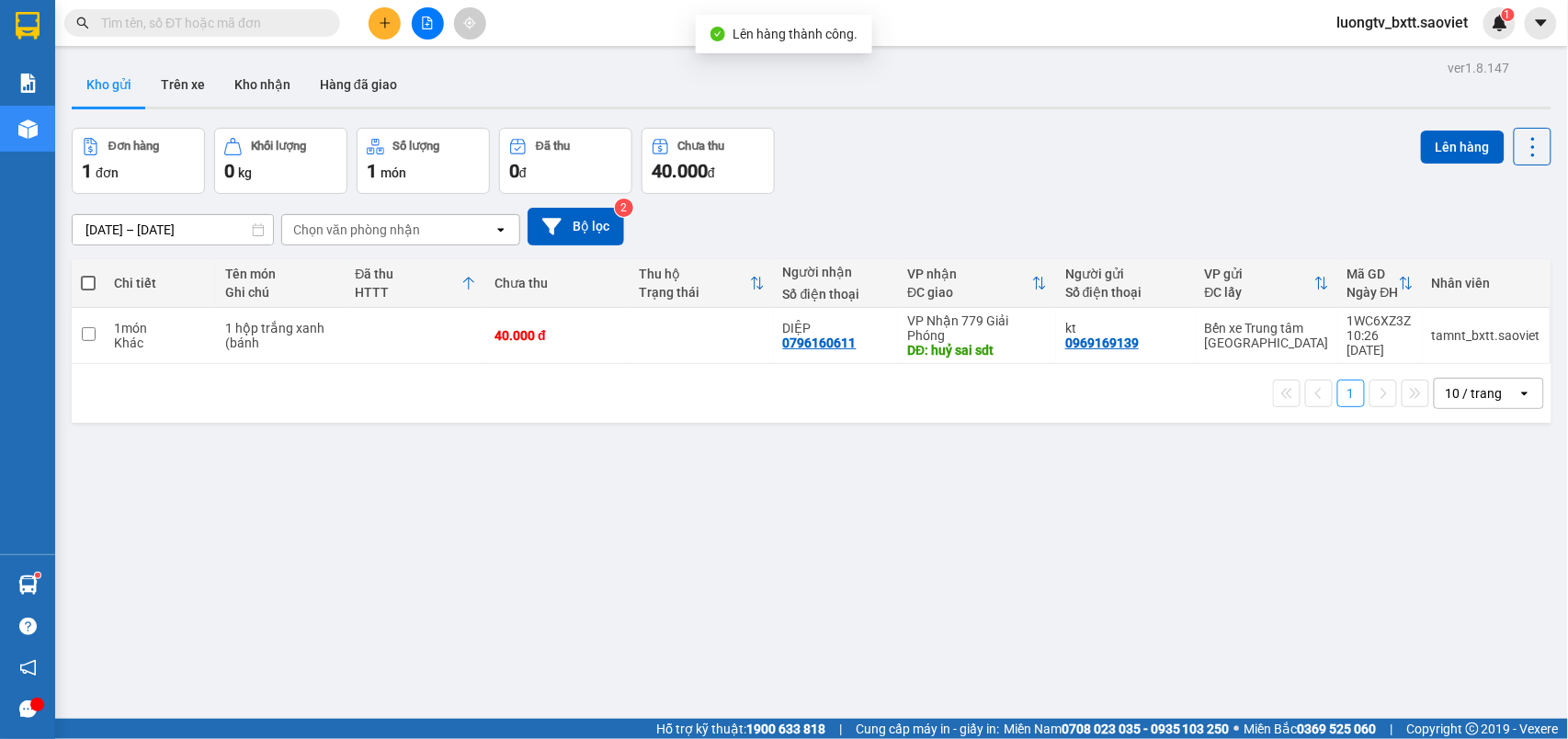
click at [985, 173] on div "Đơn hàng 1 đơn Khối lượng 0 kg Số lượng 1 món Đã thu 0 đ Chưa thu 40.000 đ Lên …" at bounding box center [811, 161] width 1480 height 66
click at [380, 22] on icon "plus" at bounding box center [385, 22] width 12 height 12
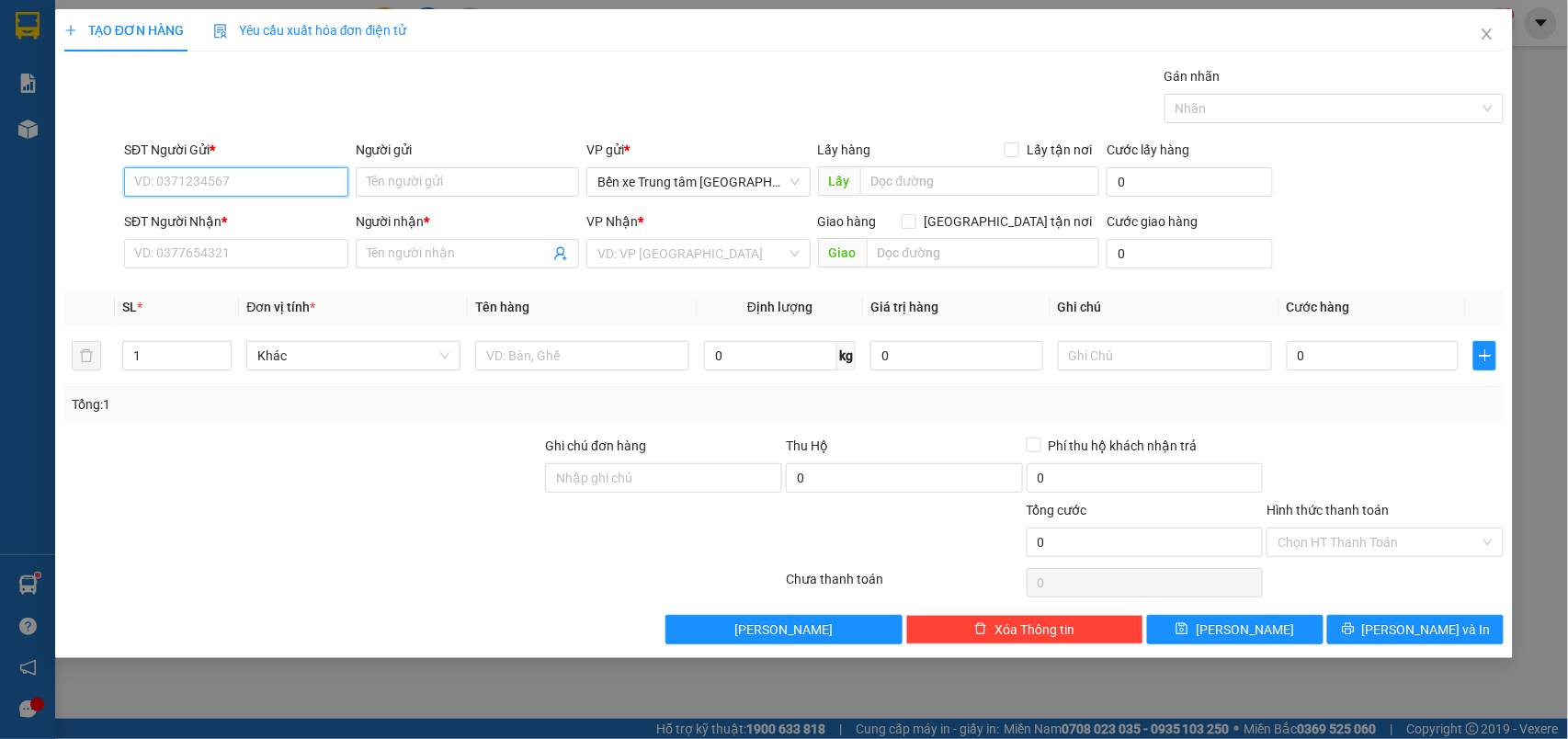
click at [244, 185] on input "SĐT Người Gửi *" at bounding box center [236, 182] width 224 height 30
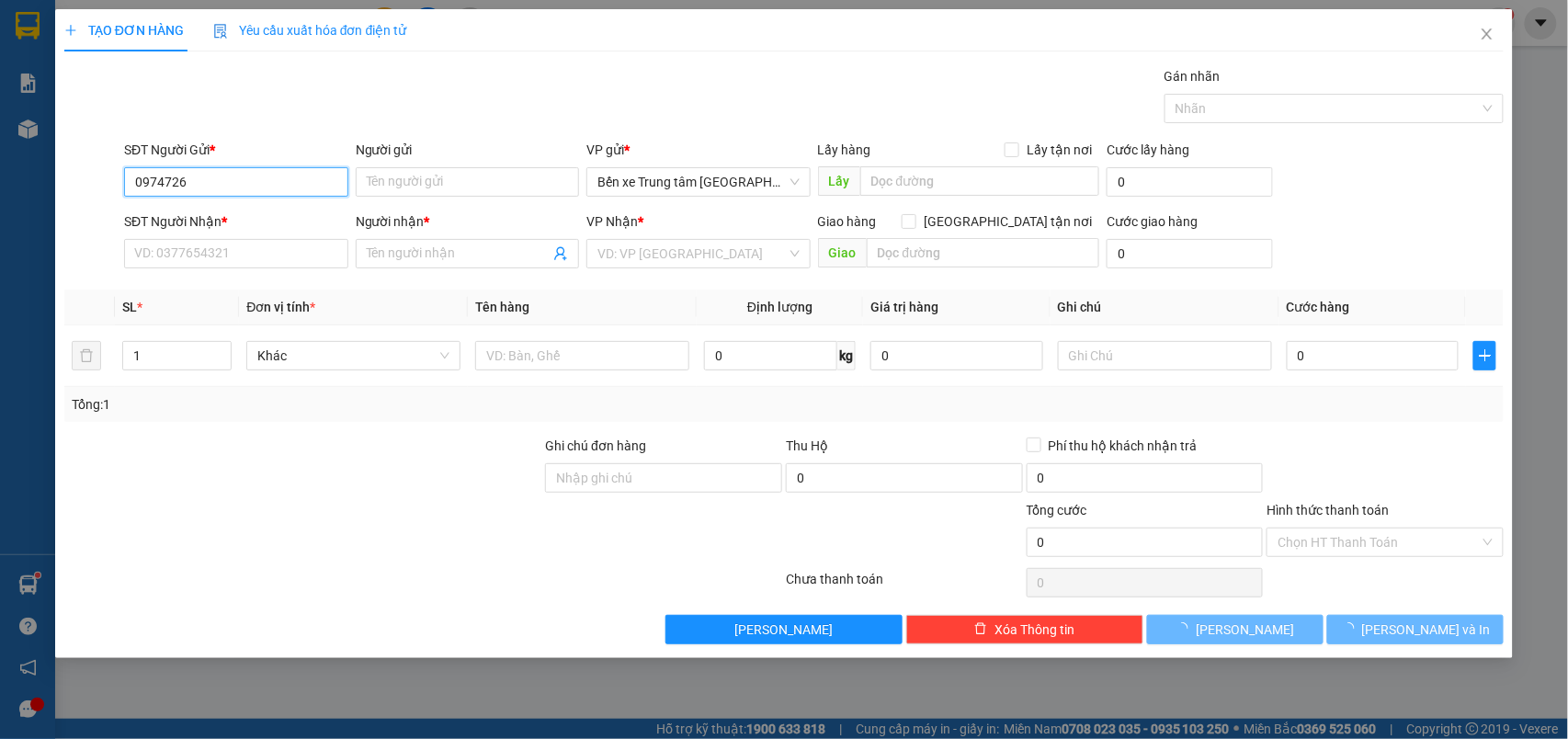
click at [244, 185] on input "0974726" at bounding box center [236, 182] width 224 height 30
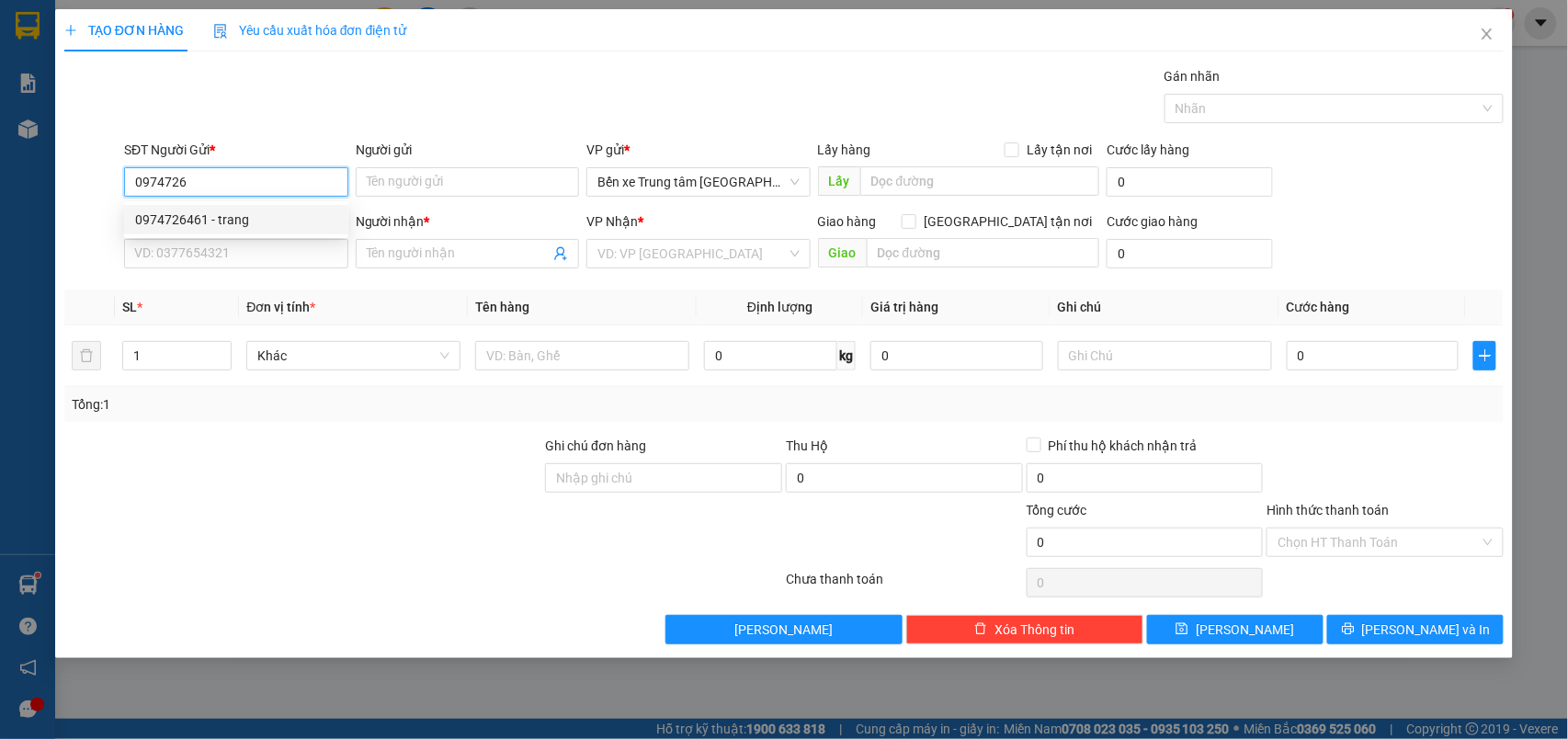
click at [228, 212] on div "0974726461 - trang" at bounding box center [235, 219] width 202 height 20
type input "0974726461"
type input "trang"
type input "0904739162"
type input "linh"
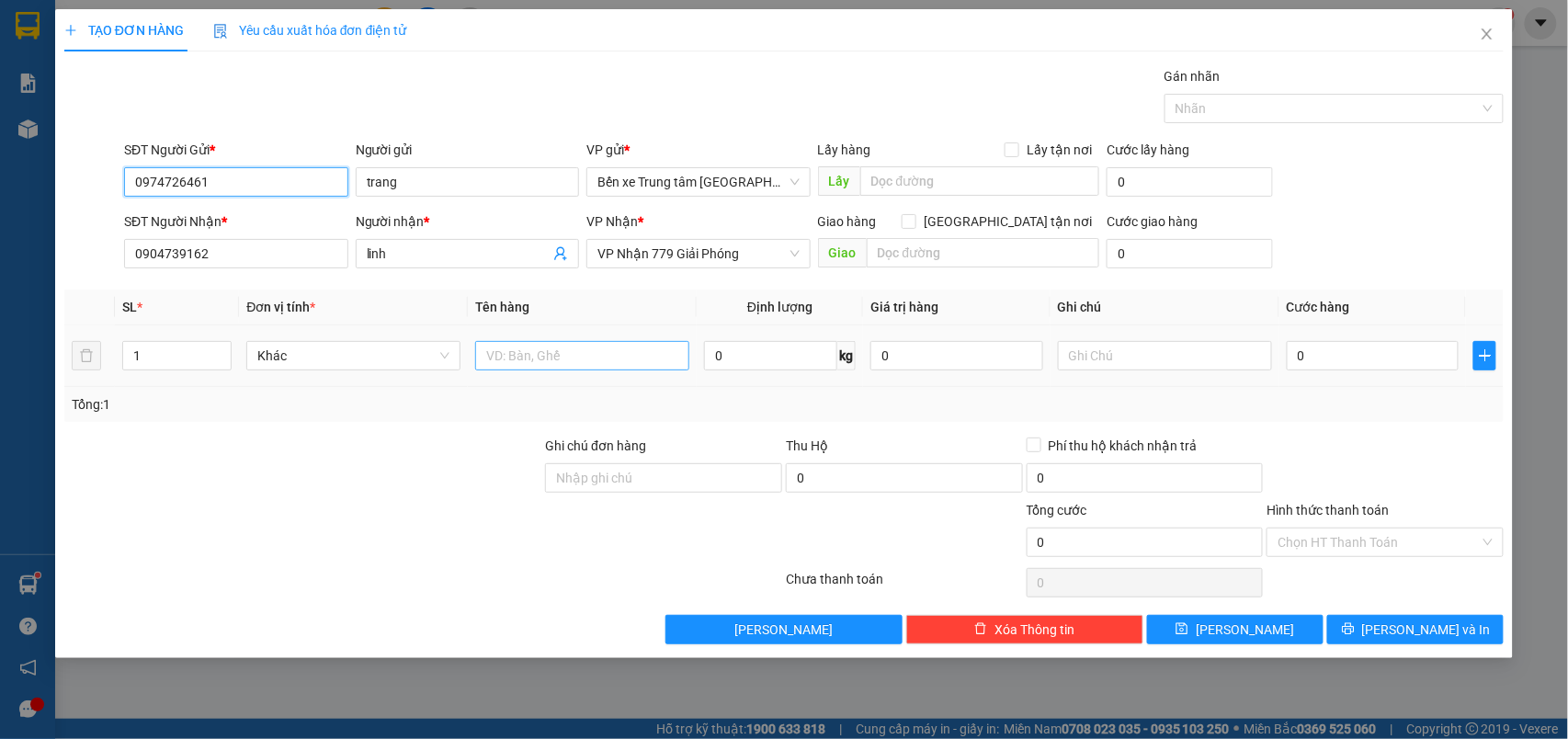
type input "0974726461"
click at [594, 366] on input "text" at bounding box center [583, 355] width 214 height 30
type input "XỐP"
click at [1366, 369] on input "0" at bounding box center [1373, 355] width 173 height 30
type input "7"
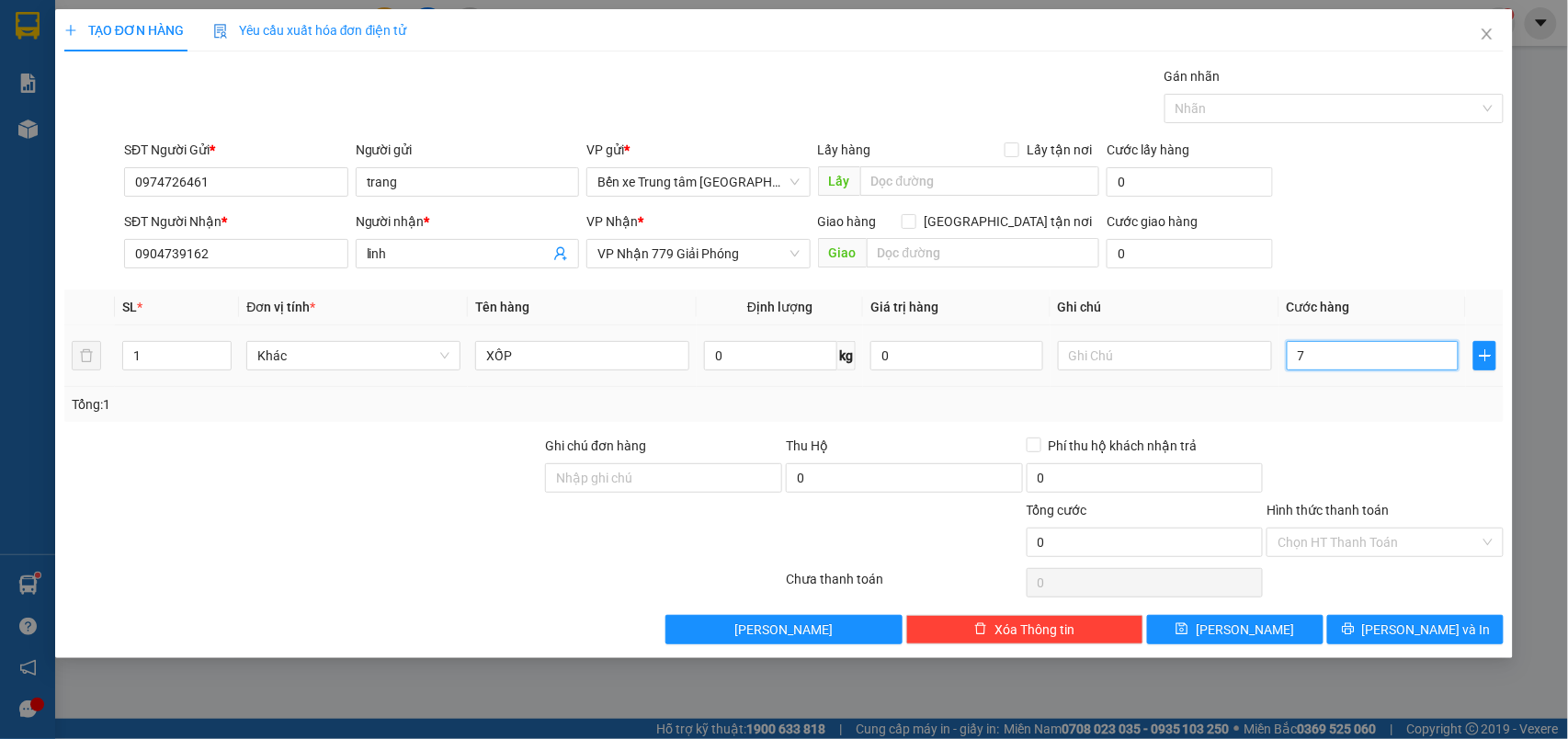
type input "7"
type input "70"
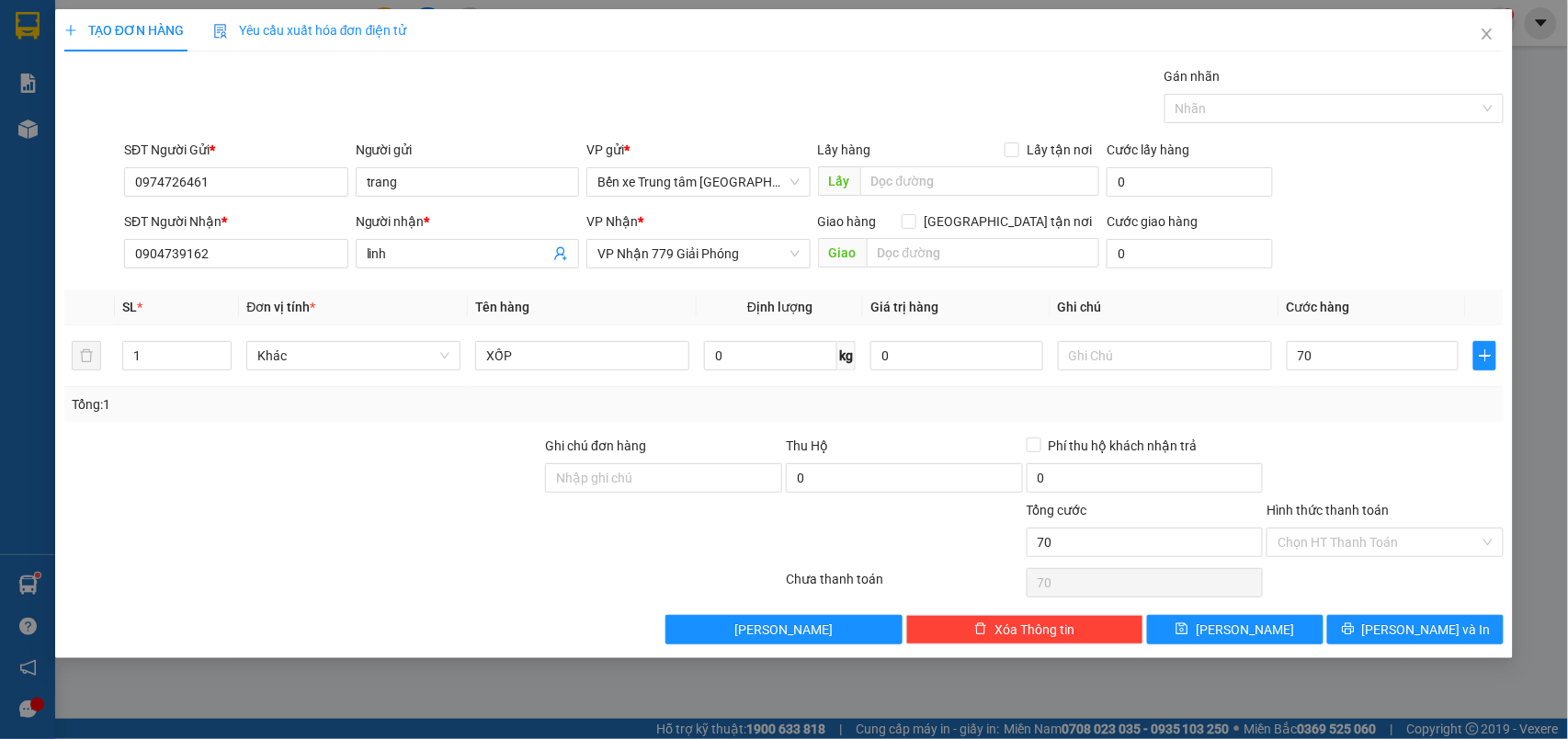
type input "70.000"
drag, startPoint x: 1405, startPoint y: 224, endPoint x: 1397, endPoint y: 236, distance: 14.4
click at [1404, 228] on div "SĐT Người Nhận * 0904739162 Người nhận * linh VP Nhận * VP Nhận 779 Giải Phóng …" at bounding box center [814, 243] width 1387 height 64
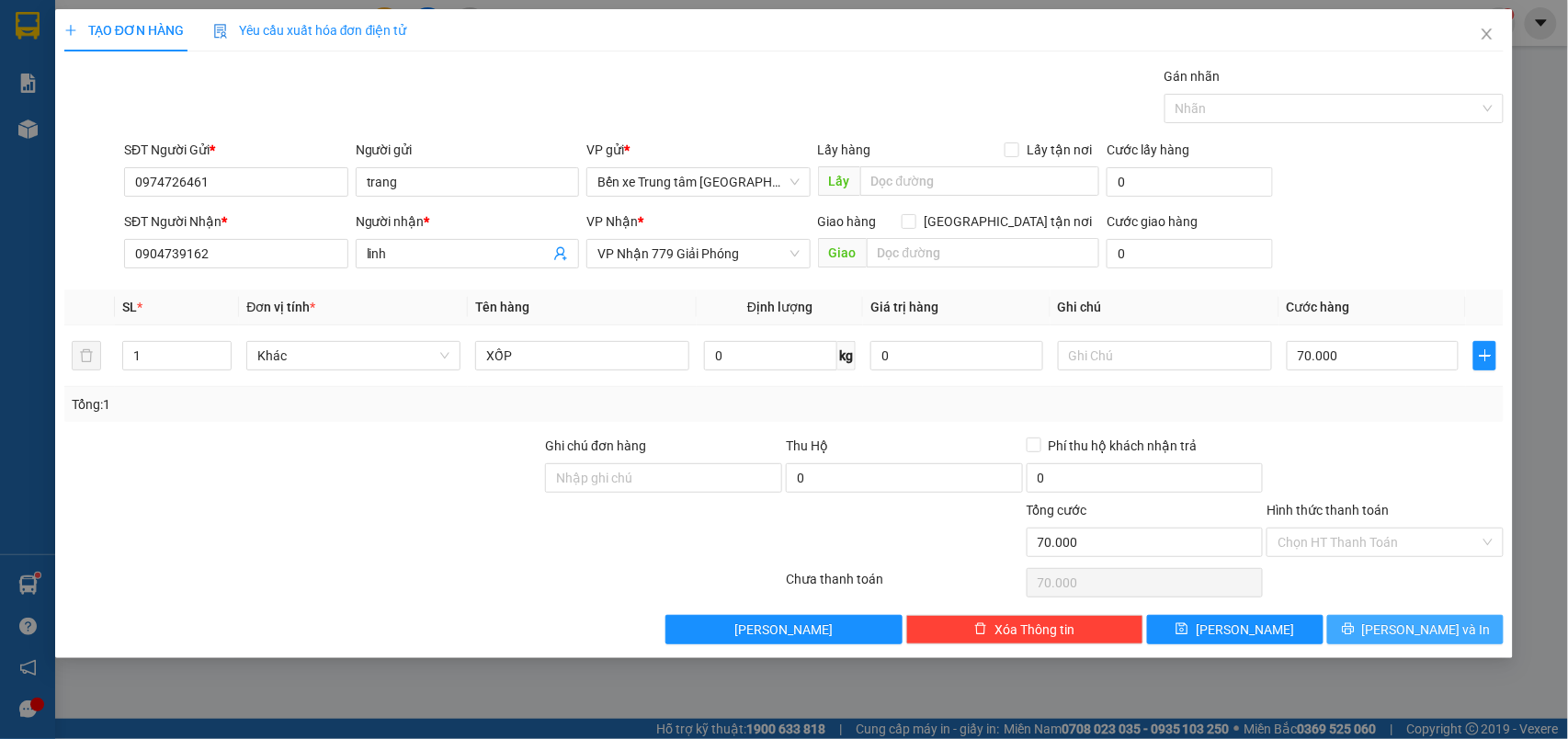
click at [1421, 625] on span "[PERSON_NAME] và In" at bounding box center [1426, 629] width 128 height 20
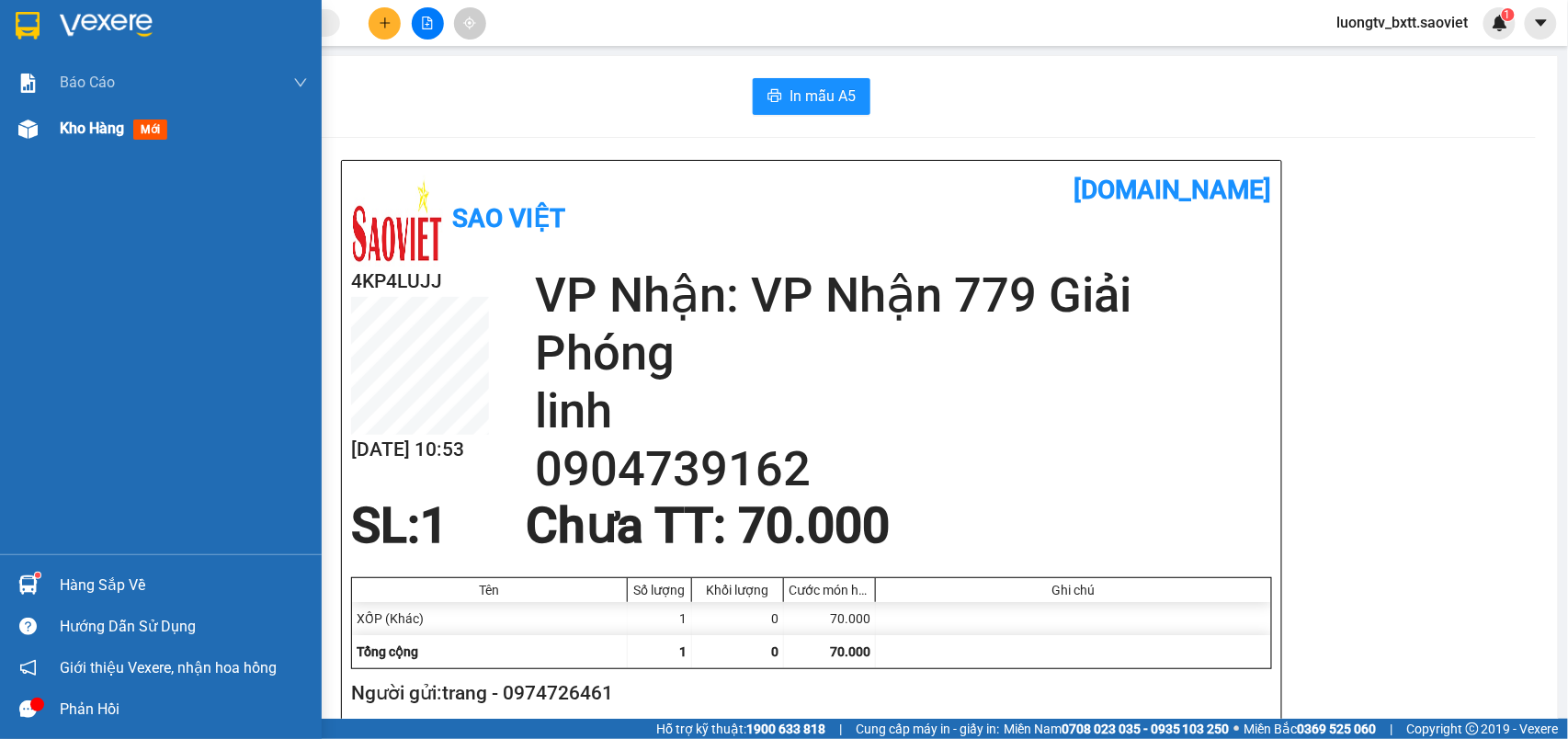
click at [63, 125] on span "Kho hàng" at bounding box center [91, 128] width 64 height 17
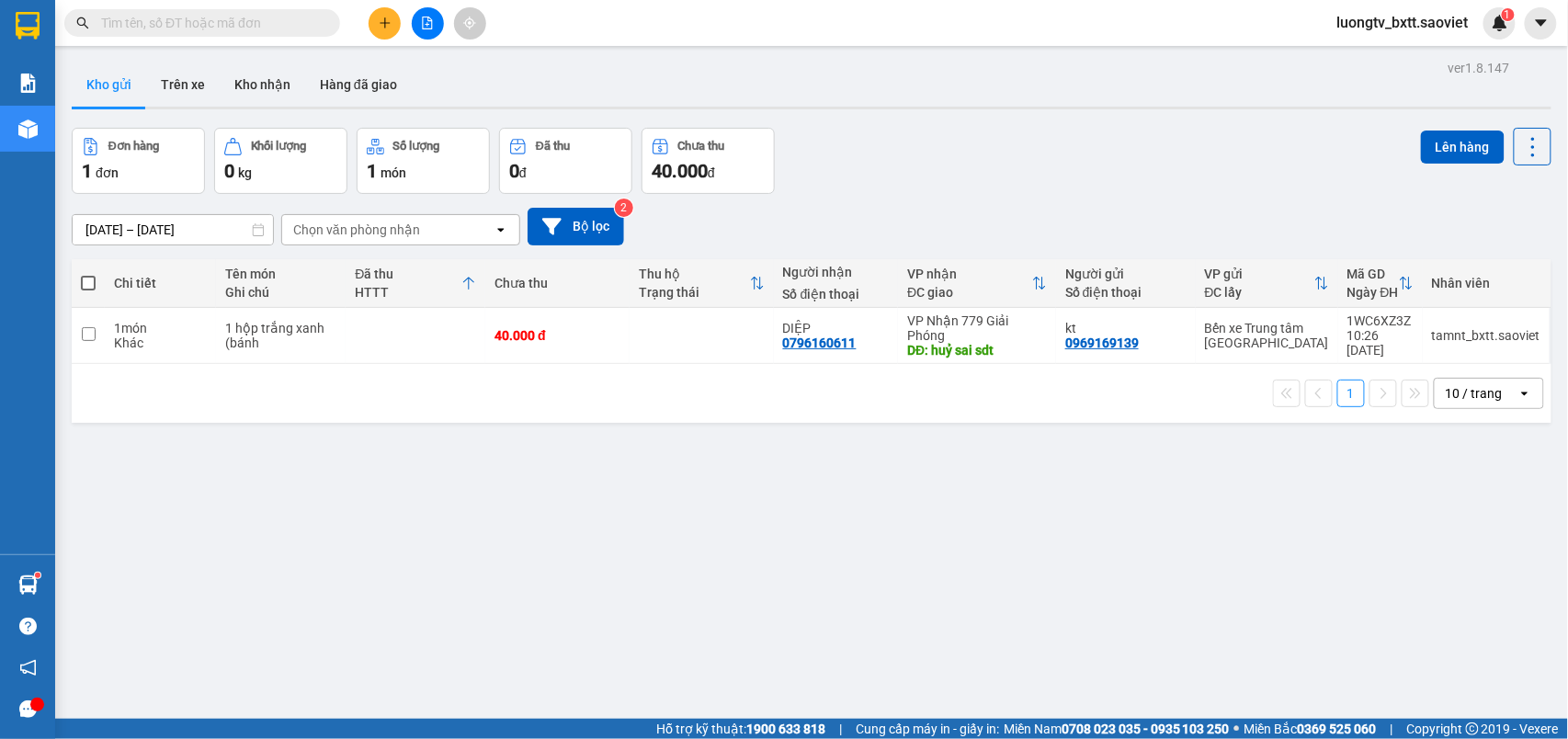
click at [993, 122] on div "ver 1.8.147 Kho gửi Trên xe Kho nhận Hàng đã giao Đơn hàng 1 đơn Khối lượng 0 k…" at bounding box center [811, 425] width 1494 height 739
click at [178, 92] on button "Trên xe" at bounding box center [183, 84] width 74 height 44
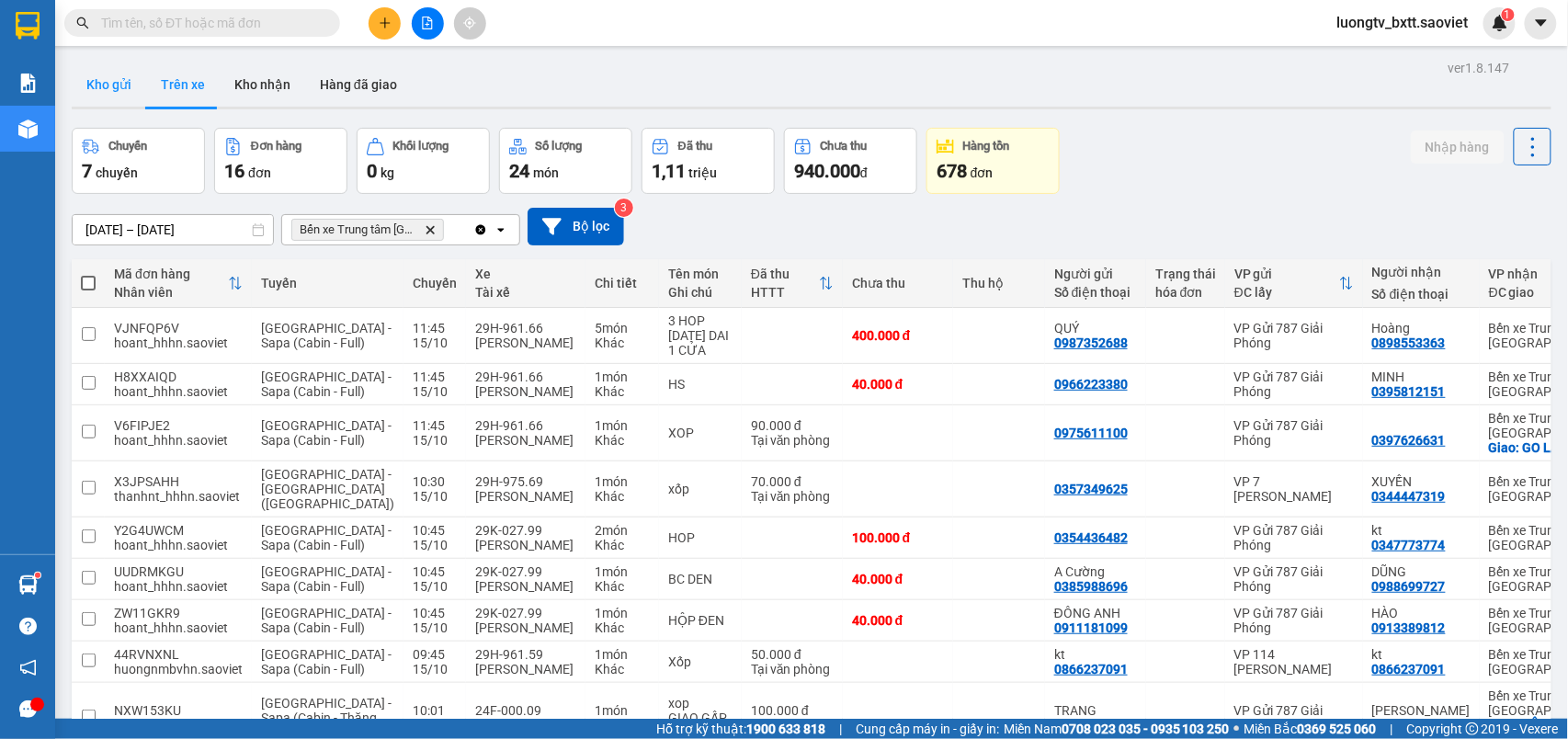
click at [103, 86] on button "Kho gửi" at bounding box center [109, 84] width 75 height 44
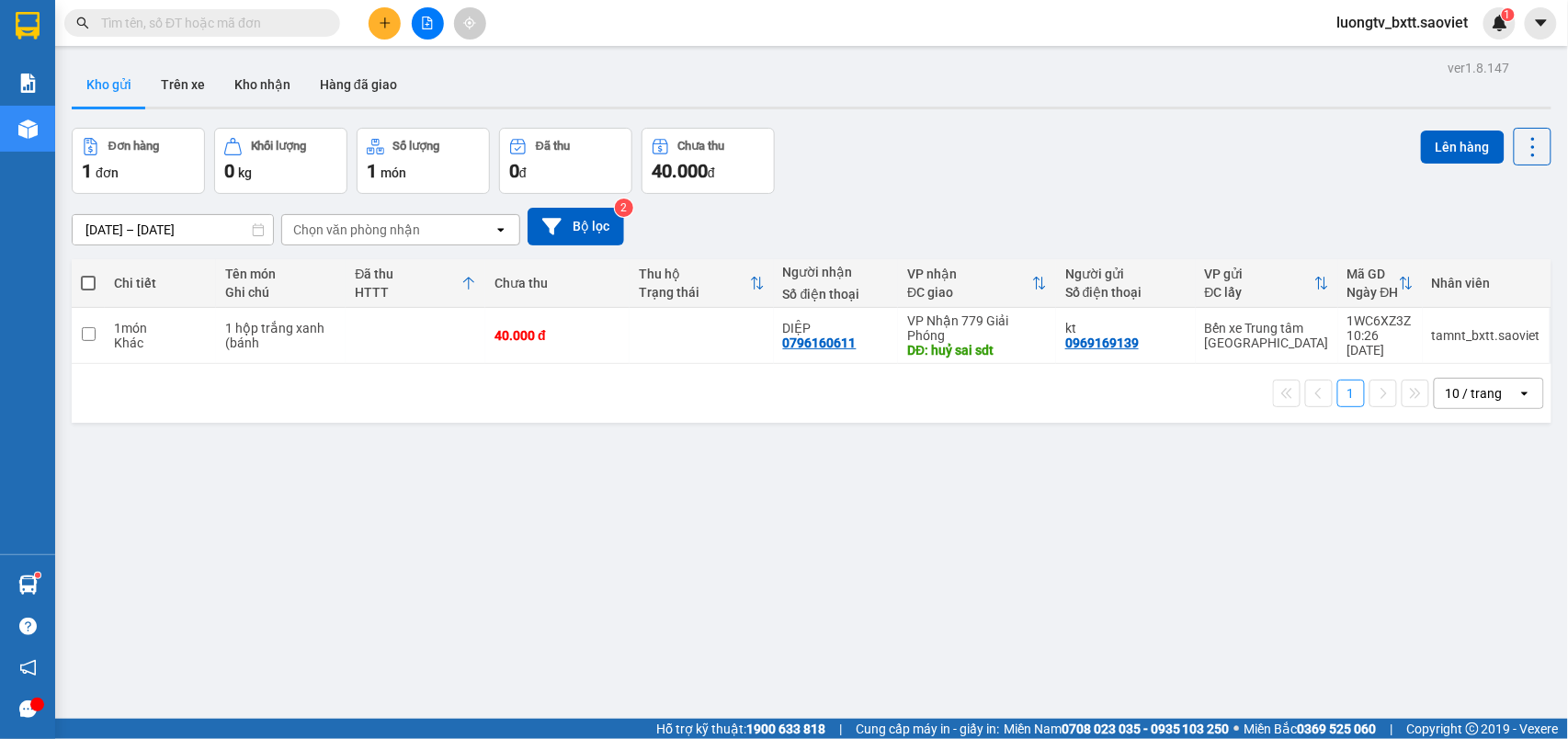
click at [103, 86] on button "Kho gửi" at bounding box center [109, 84] width 75 height 44
click at [423, 22] on icon "file-add" at bounding box center [428, 22] width 11 height 12
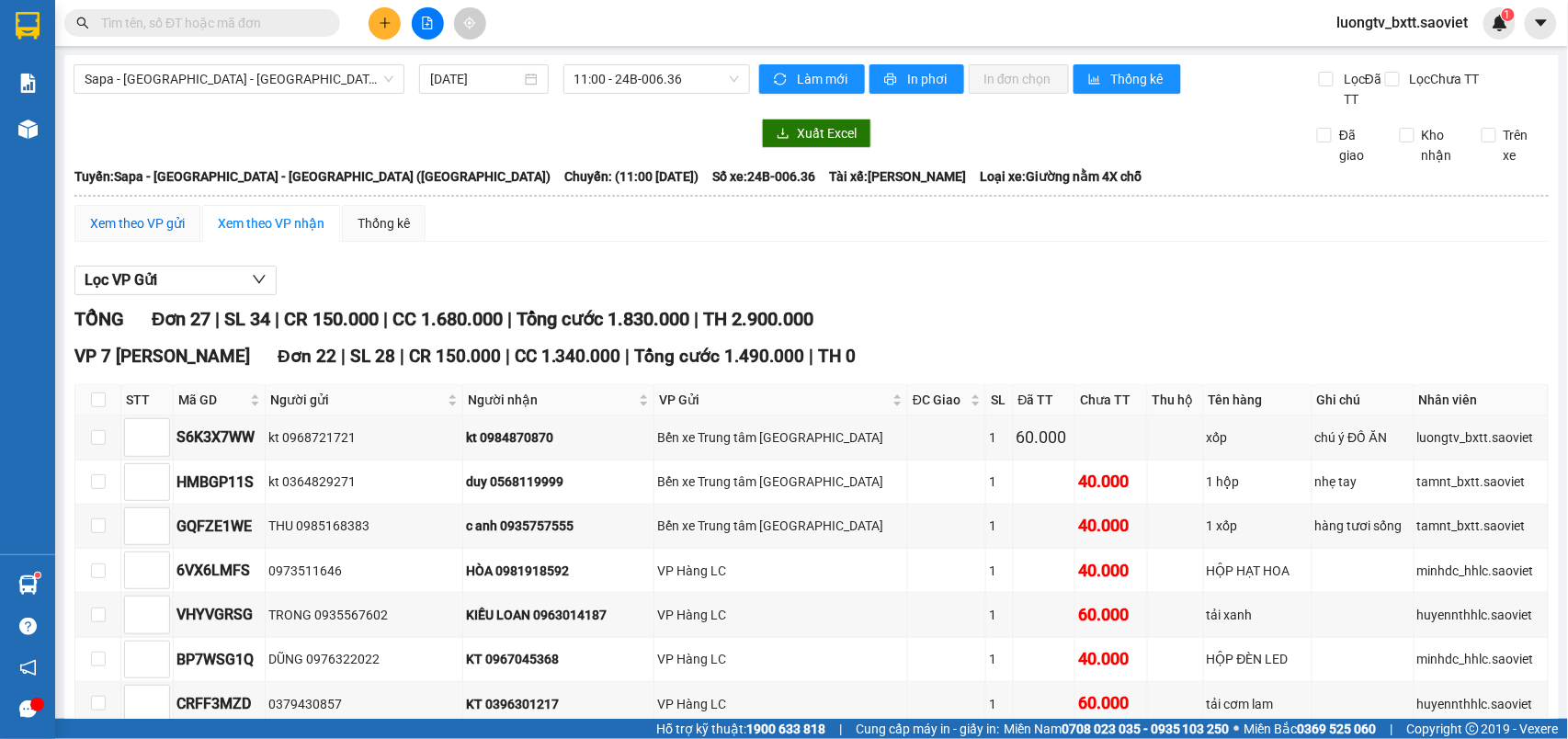
click at [149, 229] on div "Xem theo VP gửi" at bounding box center [137, 223] width 95 height 20
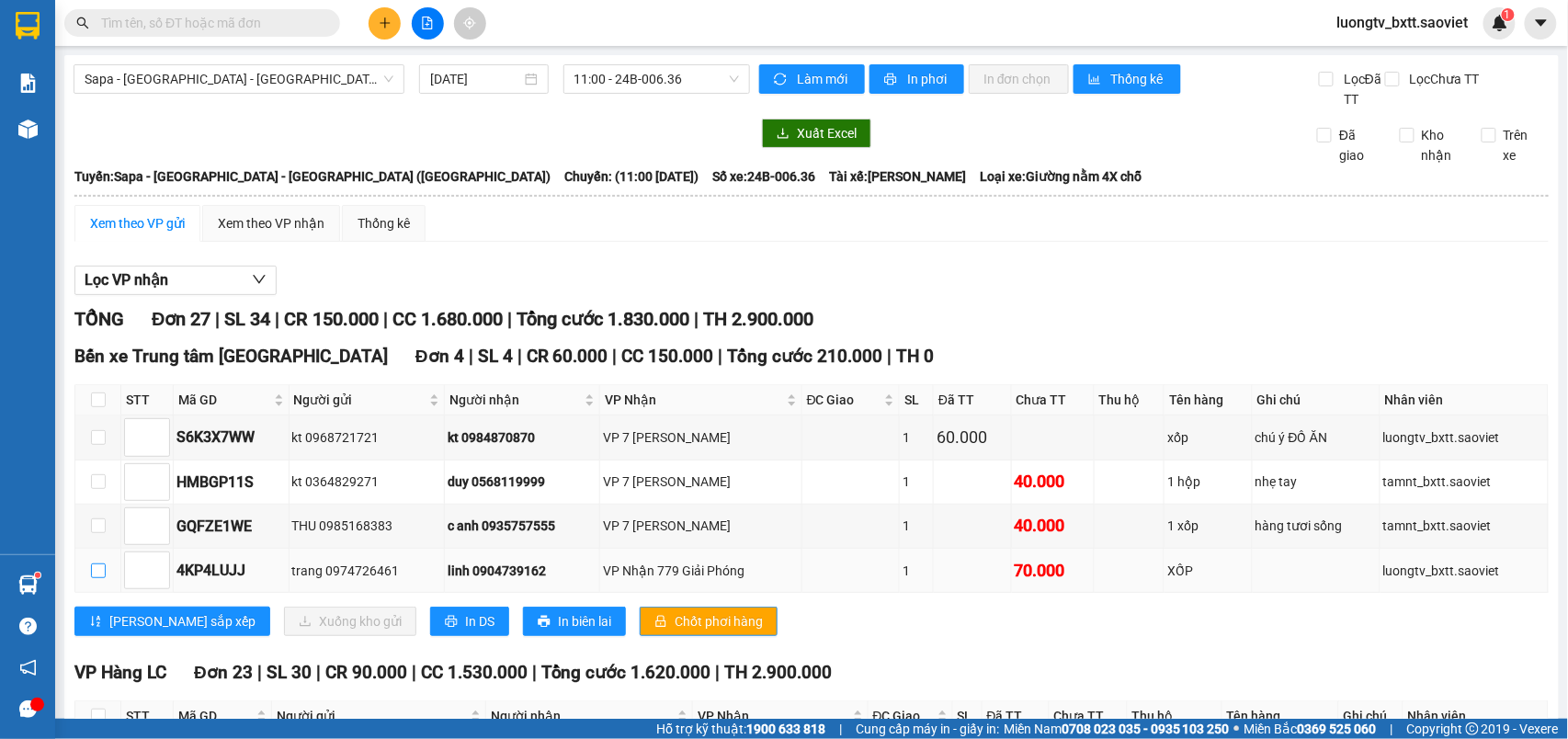
click at [93, 577] on input "checkbox" at bounding box center [98, 571] width 14 height 14
checkbox input "true"
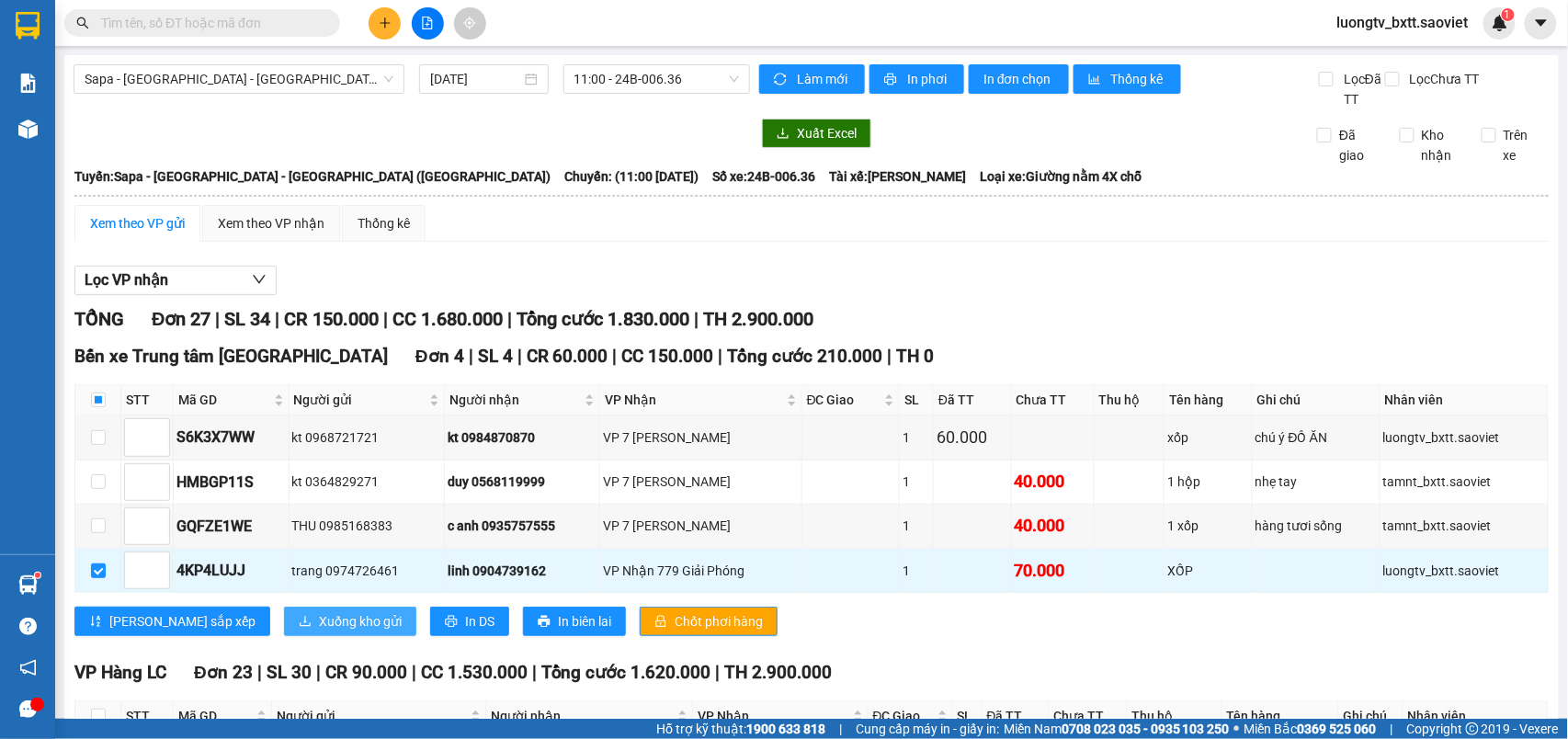
click at [319, 629] on span "Xuống kho gửi" at bounding box center [360, 621] width 82 height 20
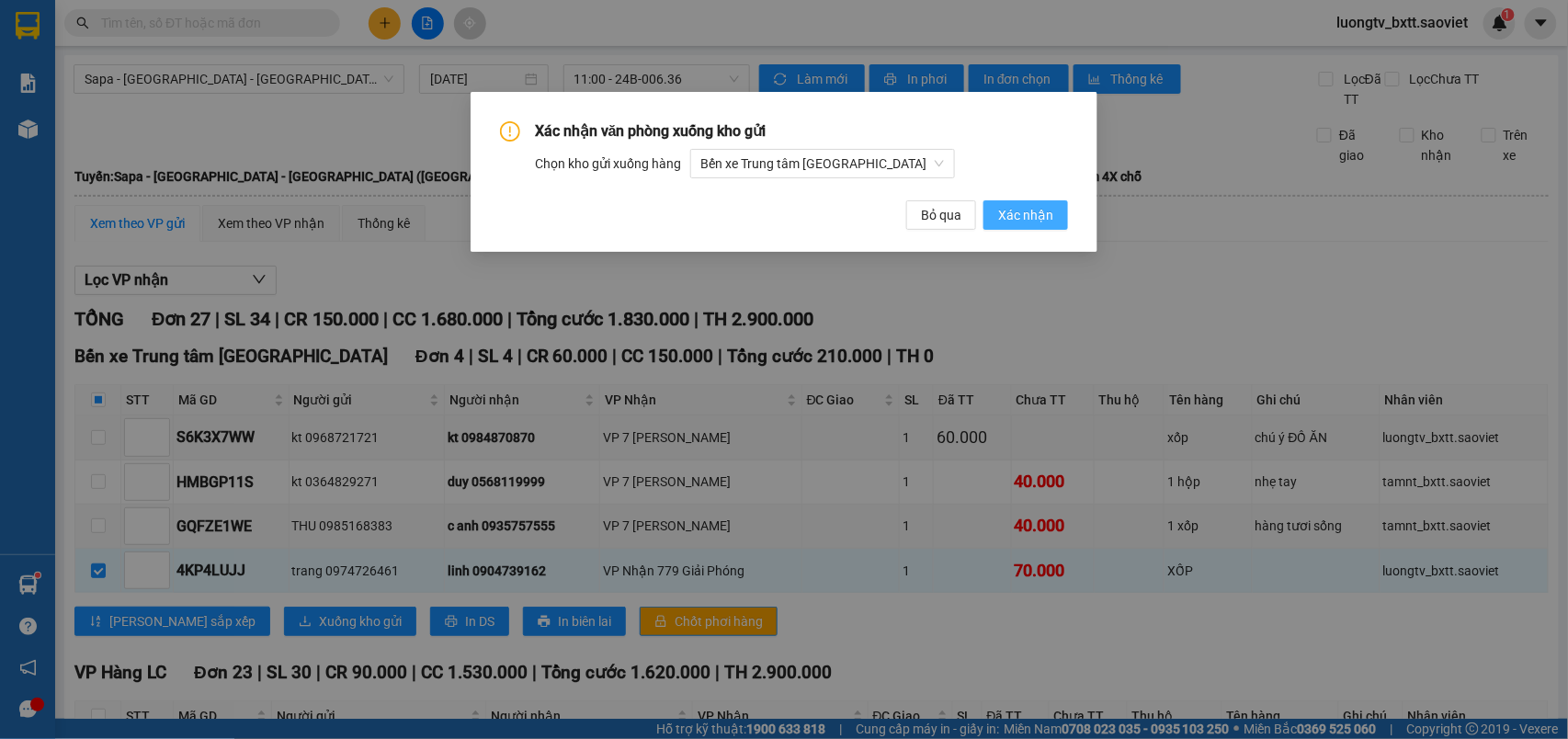
click at [1030, 214] on span "Xác nhận" at bounding box center [1026, 214] width 55 height 20
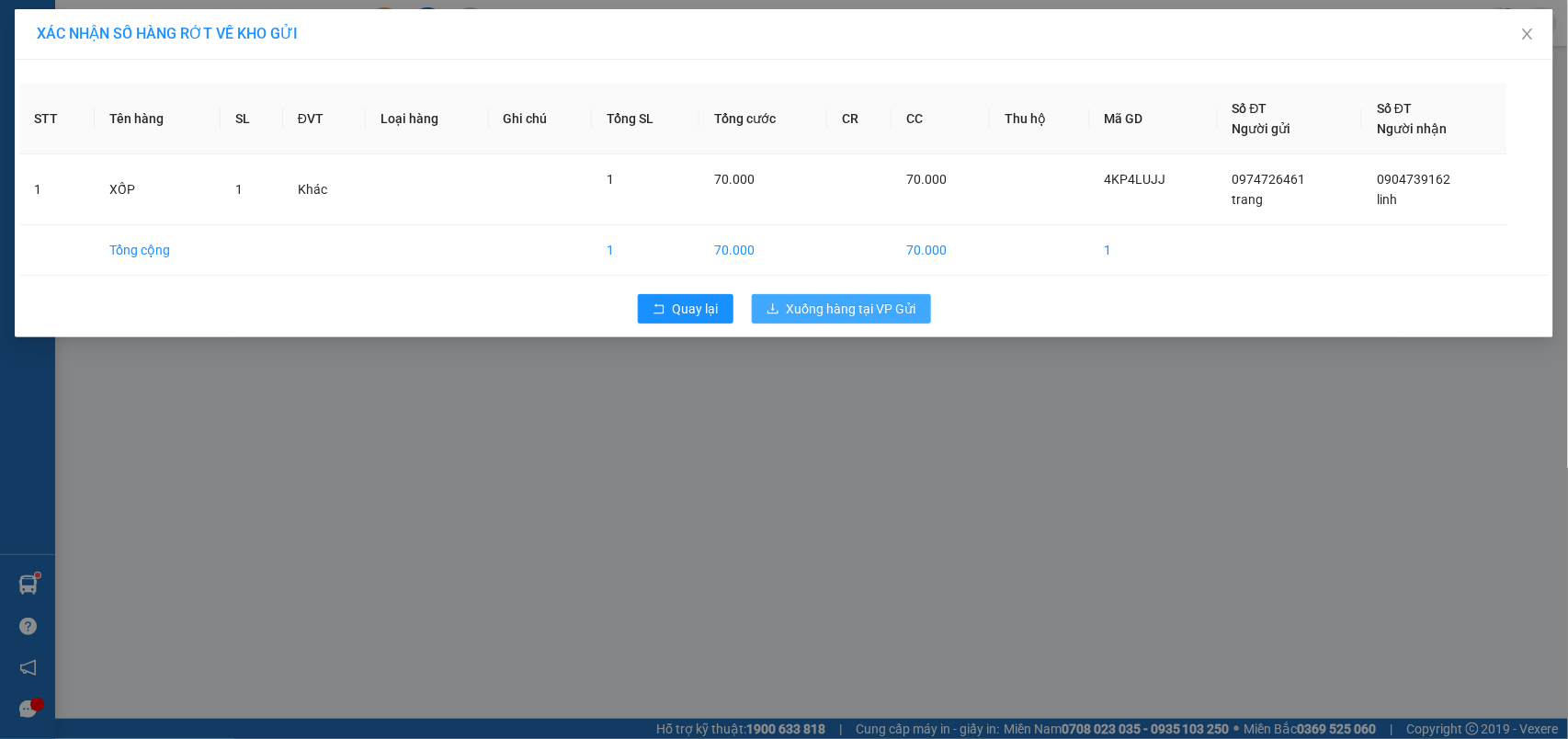
click at [895, 307] on span "Xuống hàng tại VP Gửi" at bounding box center [850, 308] width 129 height 20
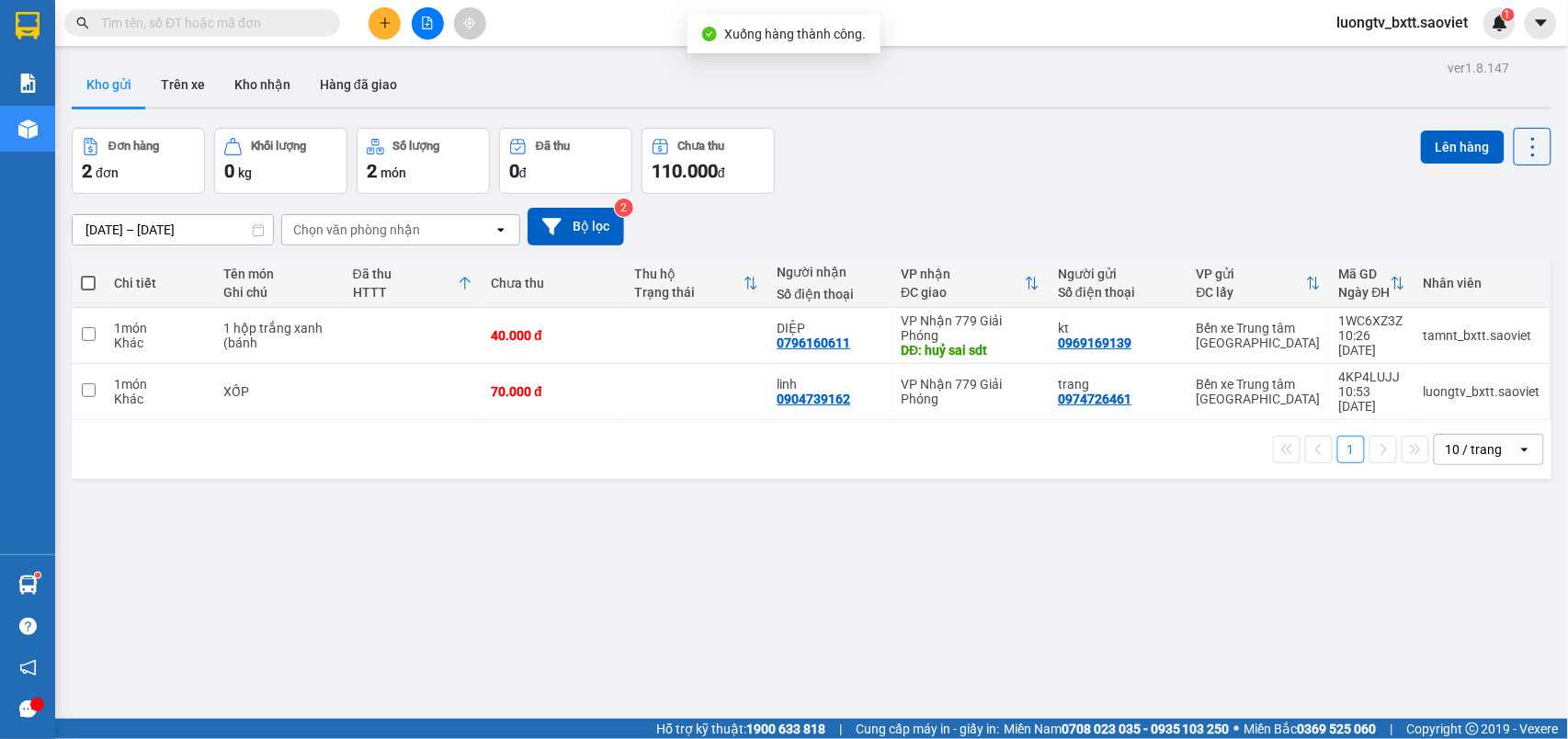
click at [993, 181] on div "Đơn hàng 2 đơn Khối lượng 0 kg Số lượng 2 món Đã thu 0 đ Chưa thu 110.000 đ Lên…" at bounding box center [811, 161] width 1480 height 66
click at [1017, 142] on div "Đơn hàng 2 đơn Khối lượng 0 kg Số lượng 2 món Đã thu 0 đ Chưa thu 110.000 đ Lên…" at bounding box center [811, 161] width 1480 height 66
click at [1017, 152] on div "Đơn hàng 2 đơn Khối lượng 0 kg Số lượng 2 món Đã thu 0 đ Chưa thu 110.000 đ Lên…" at bounding box center [811, 161] width 1480 height 66
click at [185, 97] on button "Trên xe" at bounding box center [183, 84] width 74 height 44
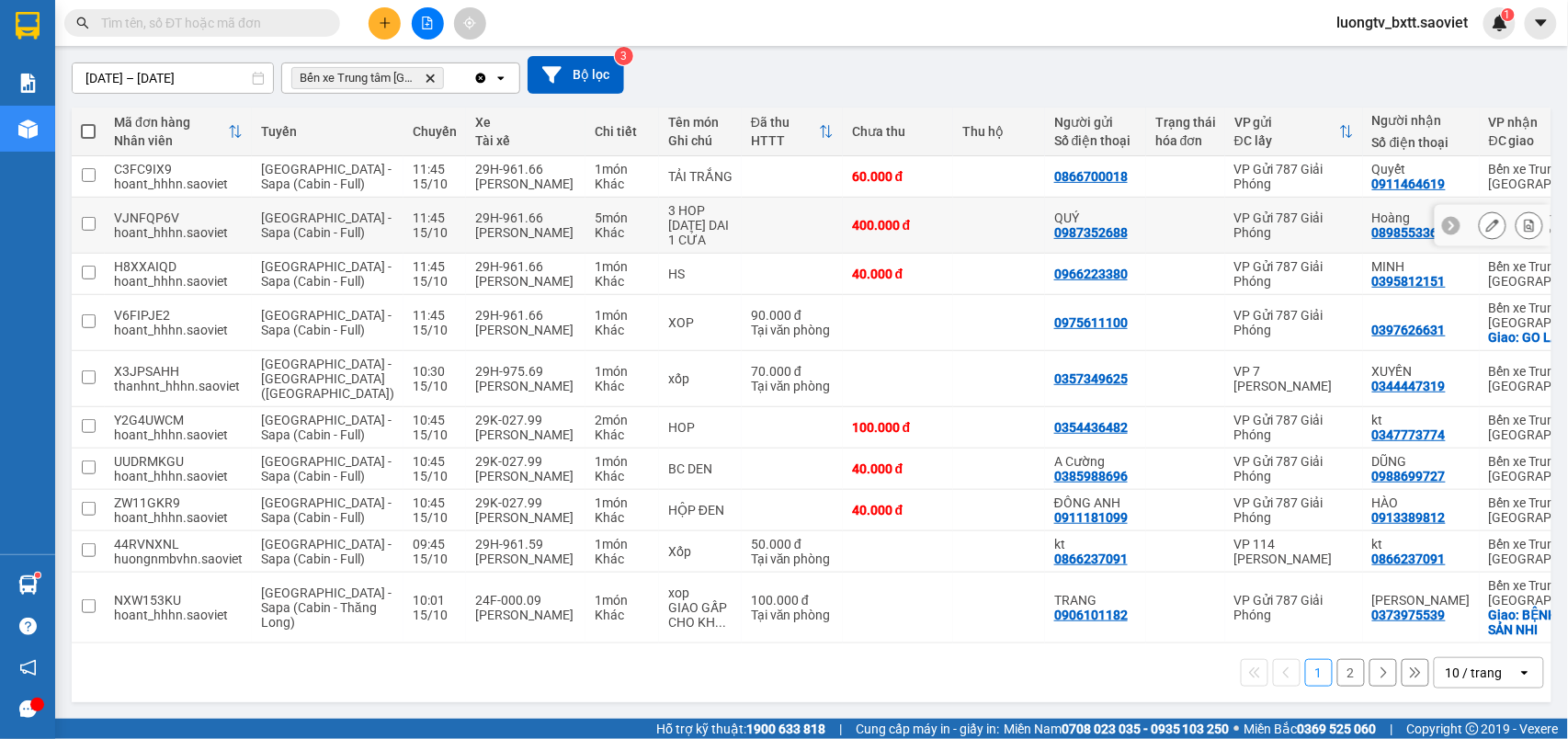
scroll to position [252, 0]
click at [1337, 669] on button "2" at bounding box center [1351, 673] width 28 height 28
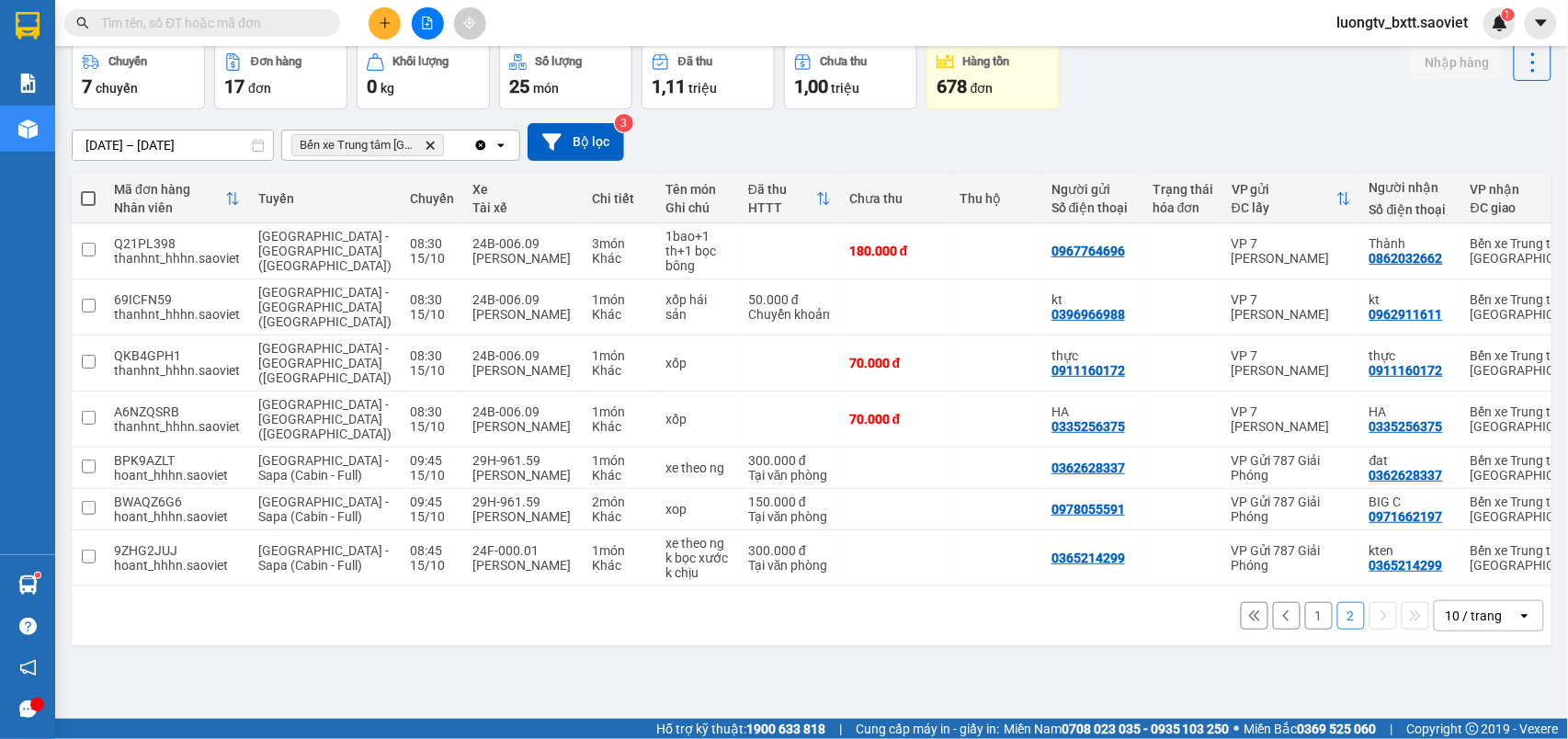
scroll to position [0, 0]
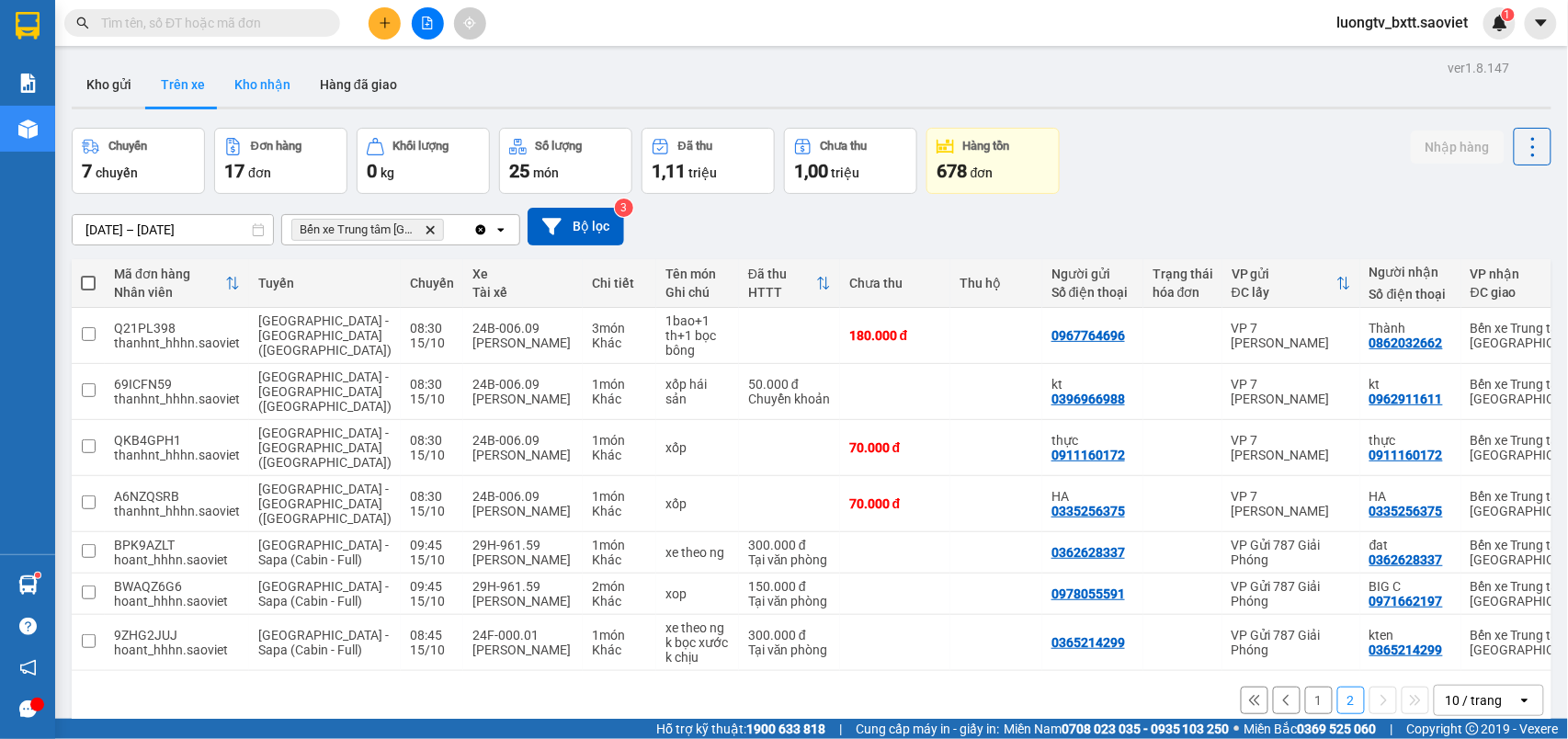
click at [276, 86] on button "Kho nhận" at bounding box center [262, 84] width 85 height 44
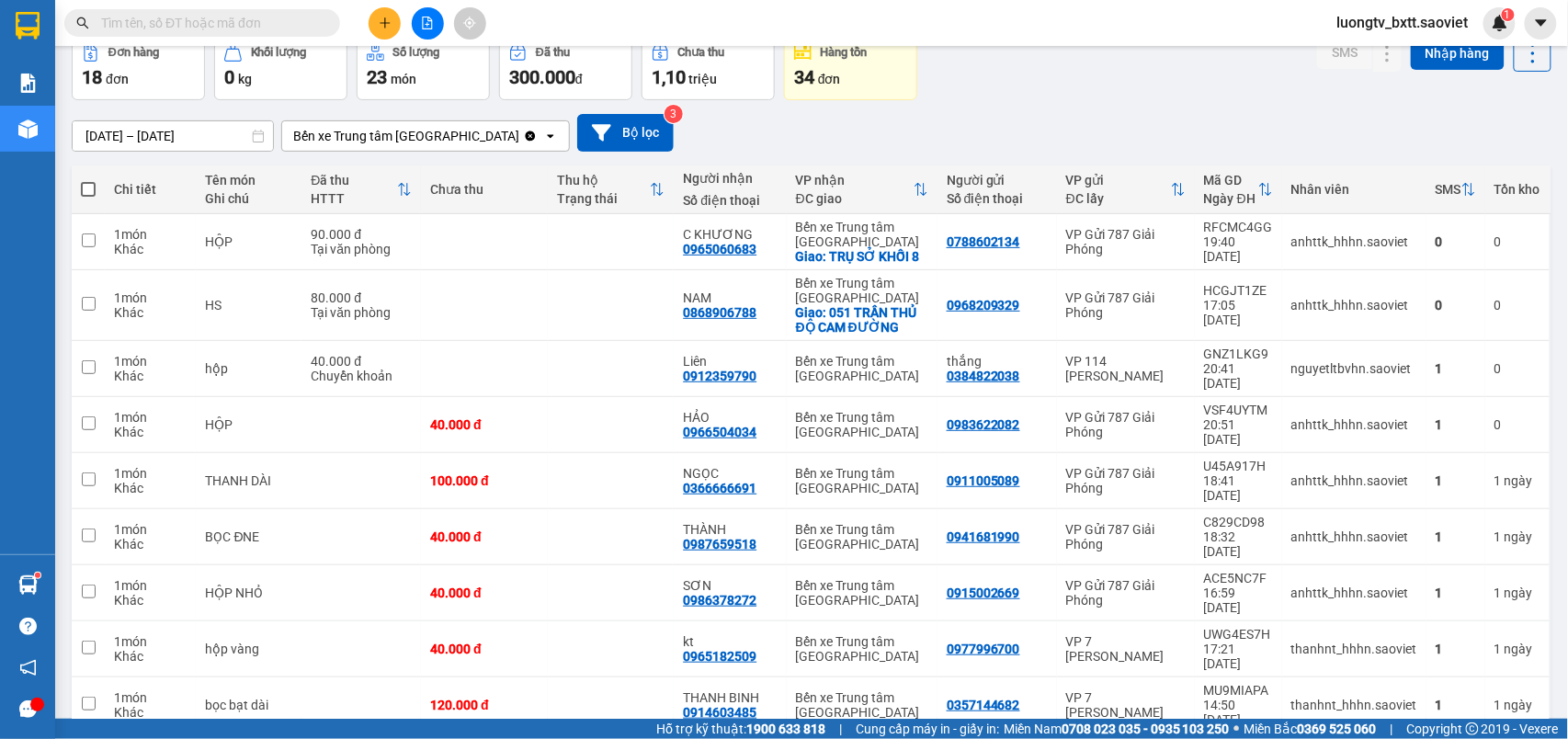
scroll to position [127, 0]
